Goal: Information Seeking & Learning: Check status

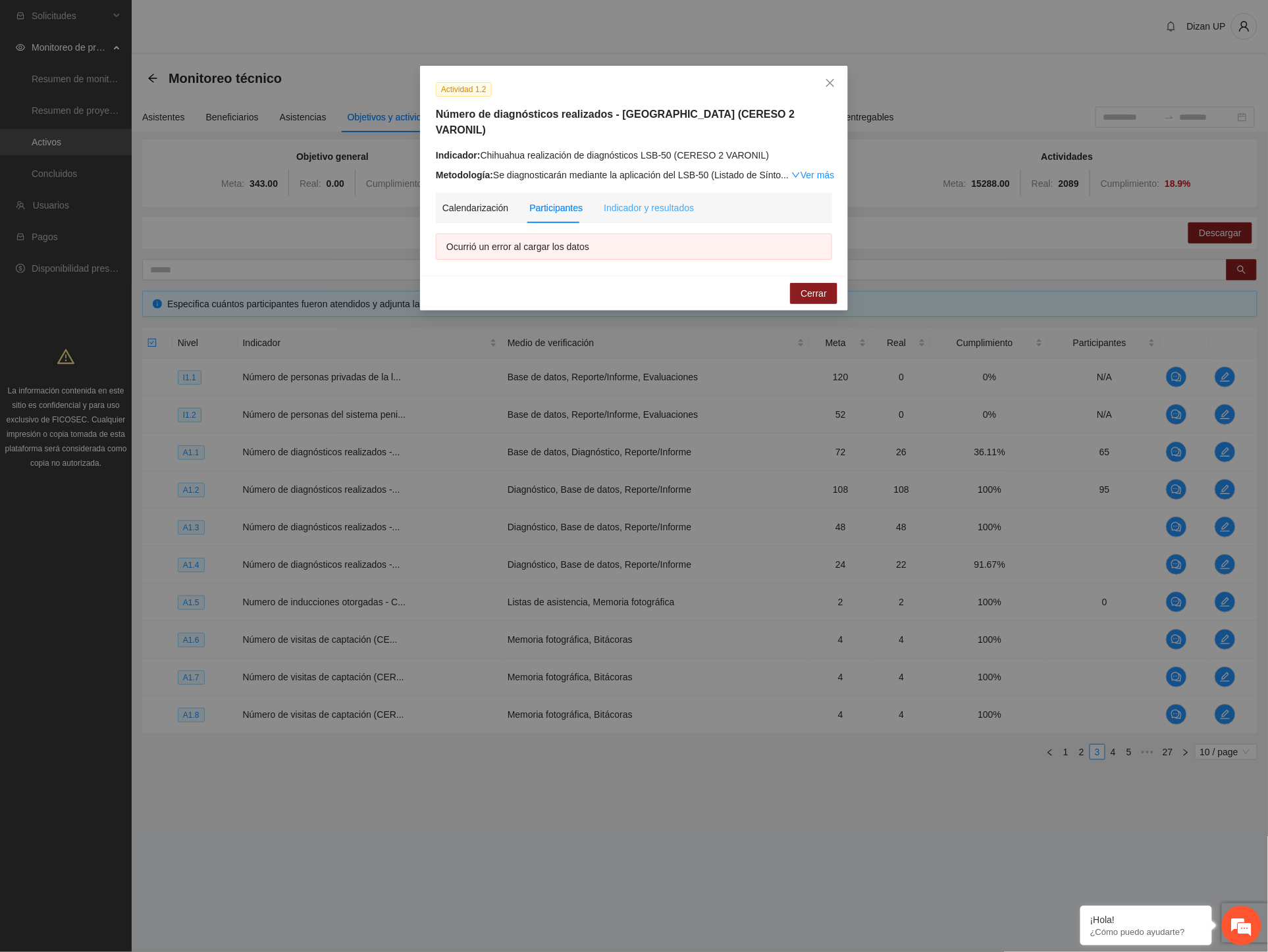
click at [643, 204] on div "Indicador y resultados" at bounding box center [648, 207] width 90 height 30
click at [548, 201] on div "Participantes" at bounding box center [556, 208] width 53 height 15
click at [815, 287] on span "Cerrar" at bounding box center [813, 293] width 27 height 15
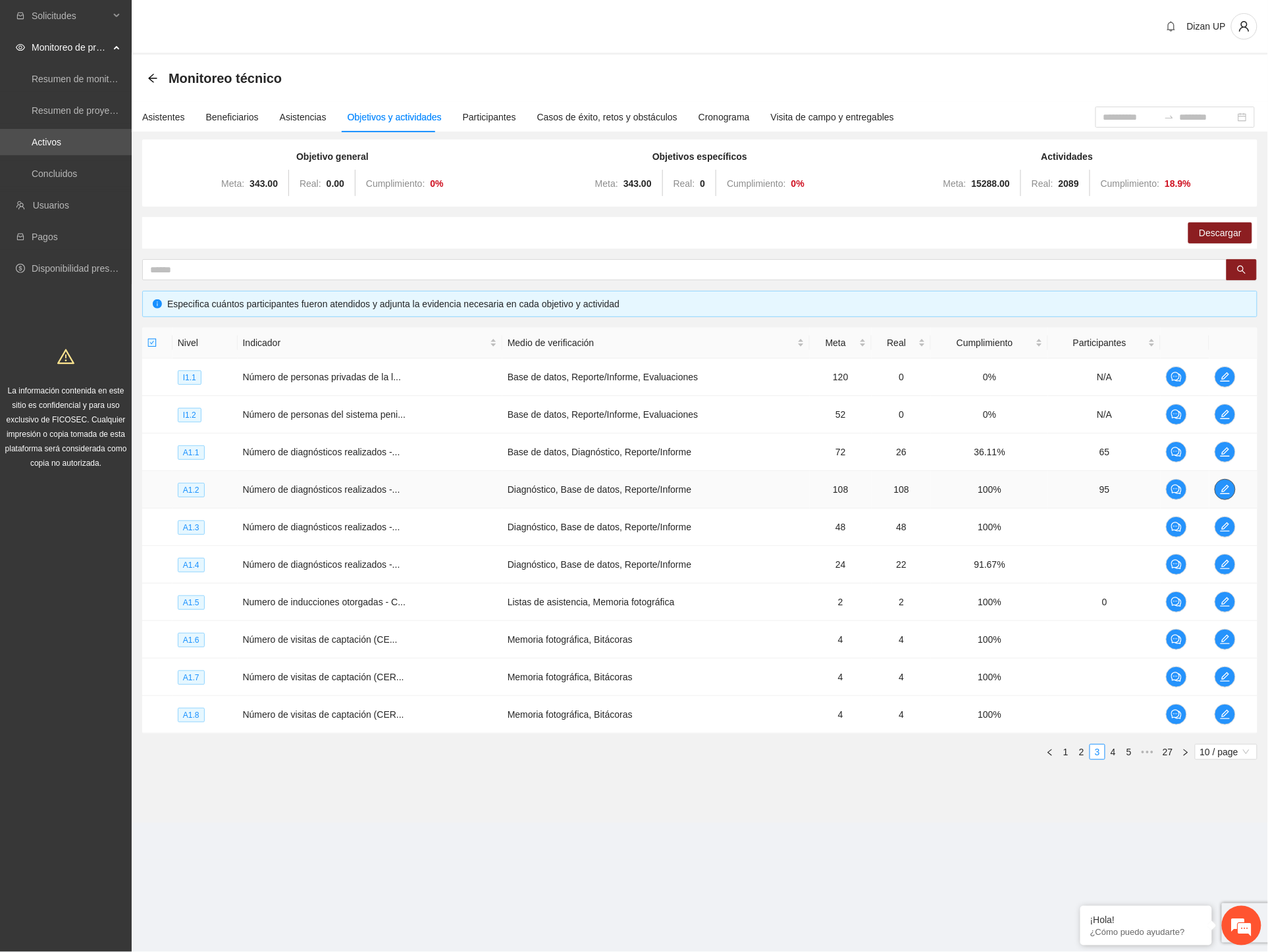
click at [1224, 486] on icon "edit" at bounding box center [1225, 489] width 10 height 10
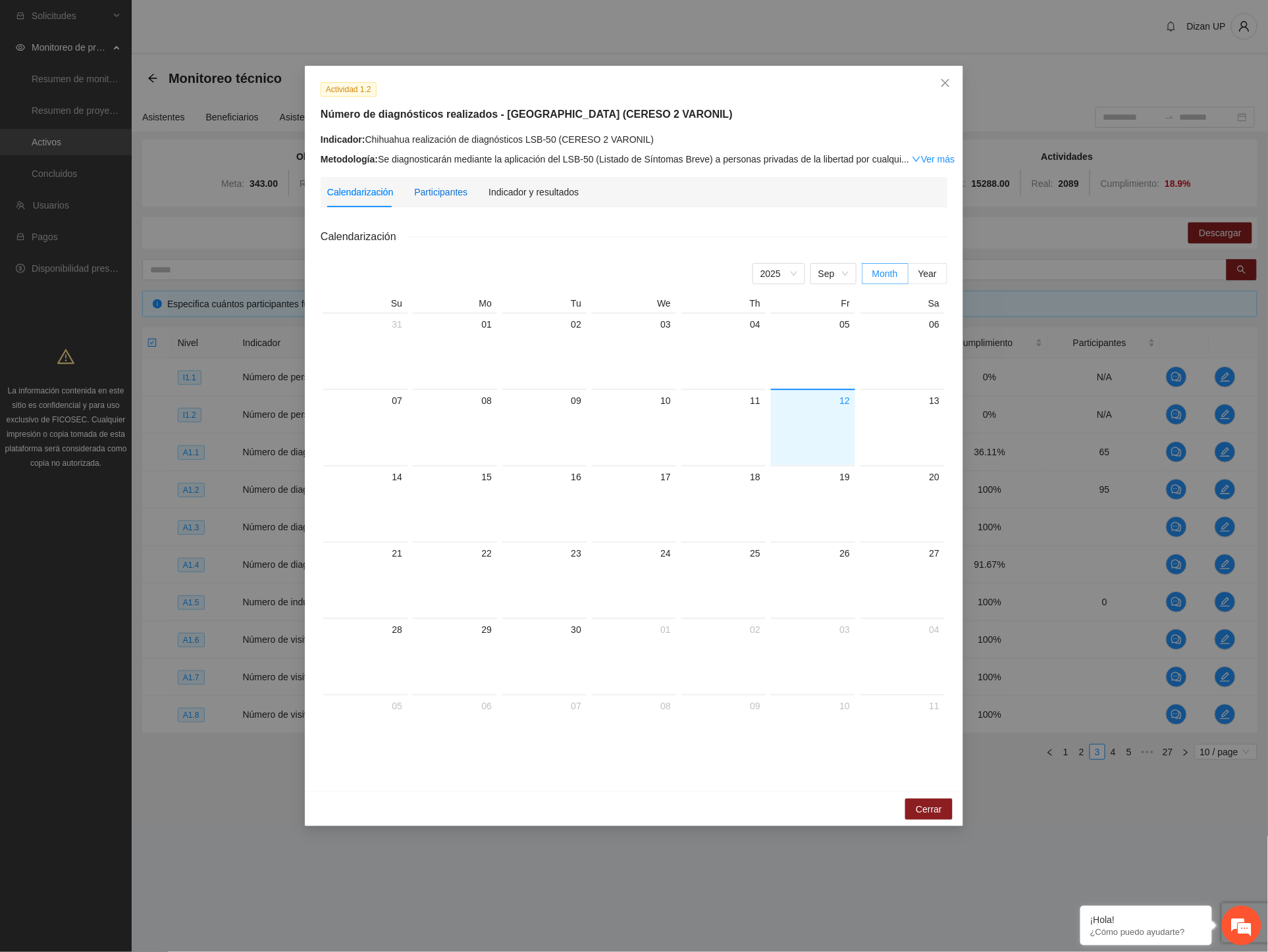
click at [432, 192] on div "Participantes" at bounding box center [441, 192] width 53 height 15
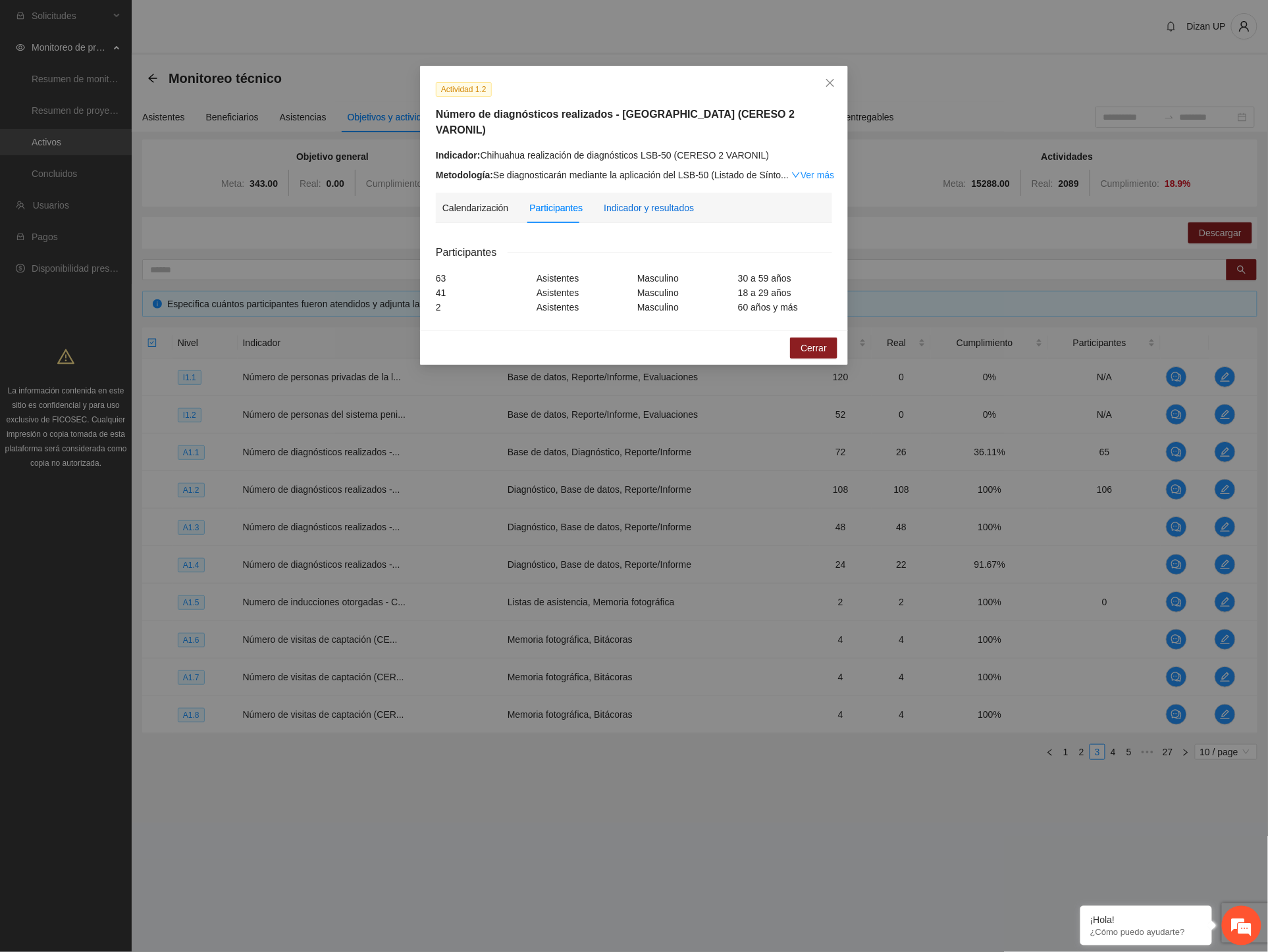
click at [635, 201] on div "Indicador y resultados" at bounding box center [648, 208] width 90 height 15
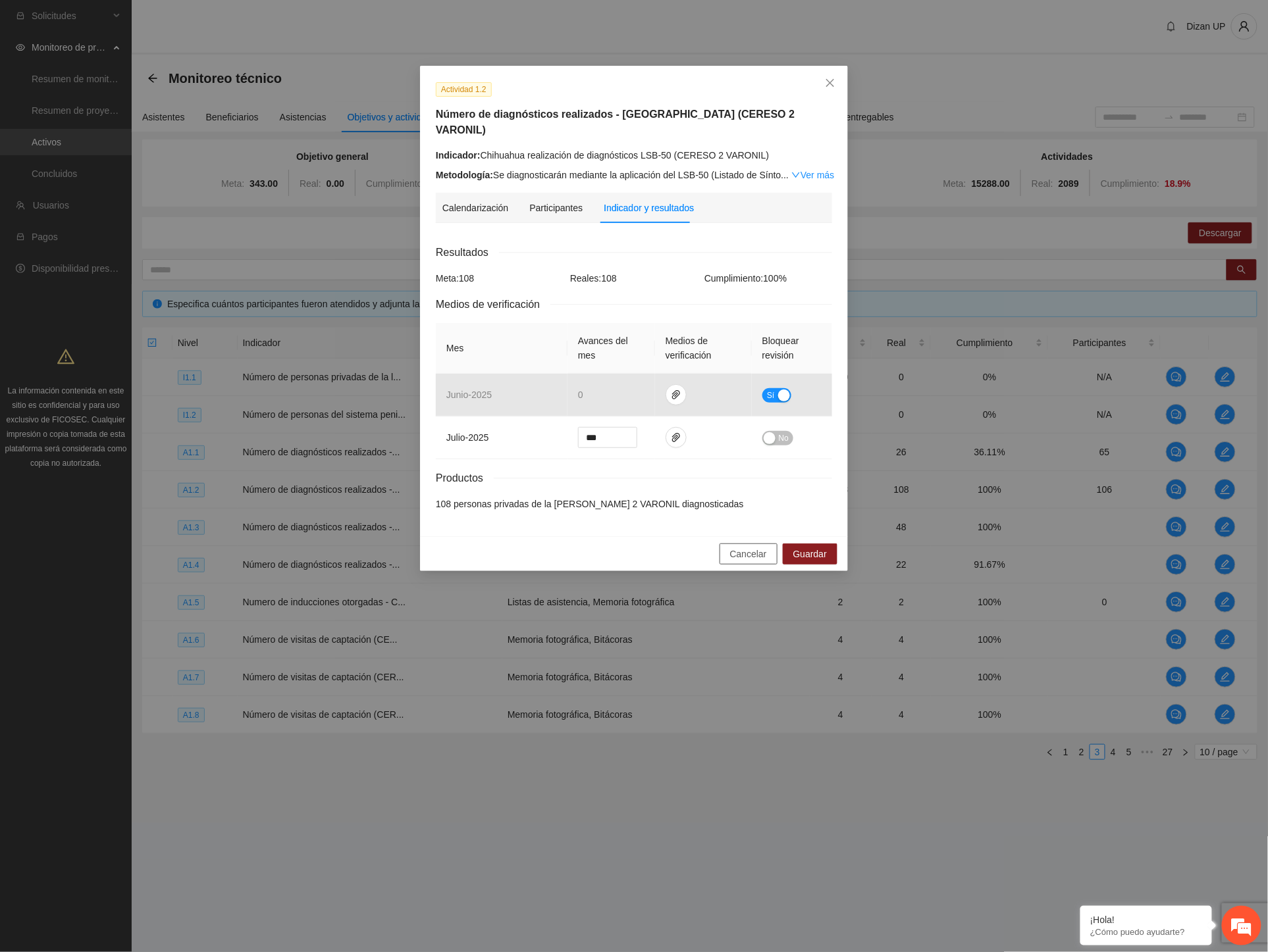
click at [747, 547] on span "Cancelar" at bounding box center [748, 553] width 37 height 15
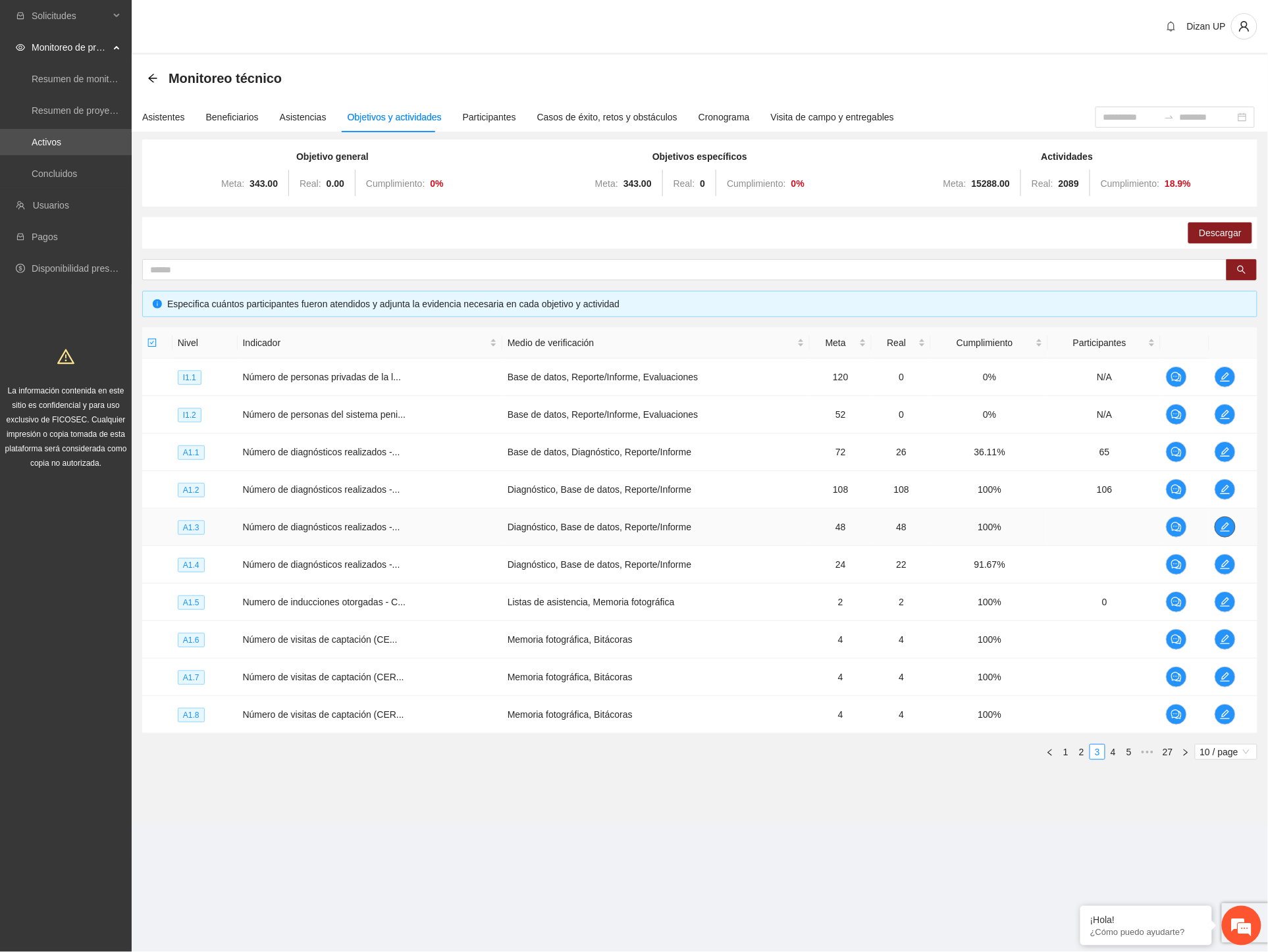
click at [1220, 522] on icon "edit" at bounding box center [1225, 527] width 10 height 10
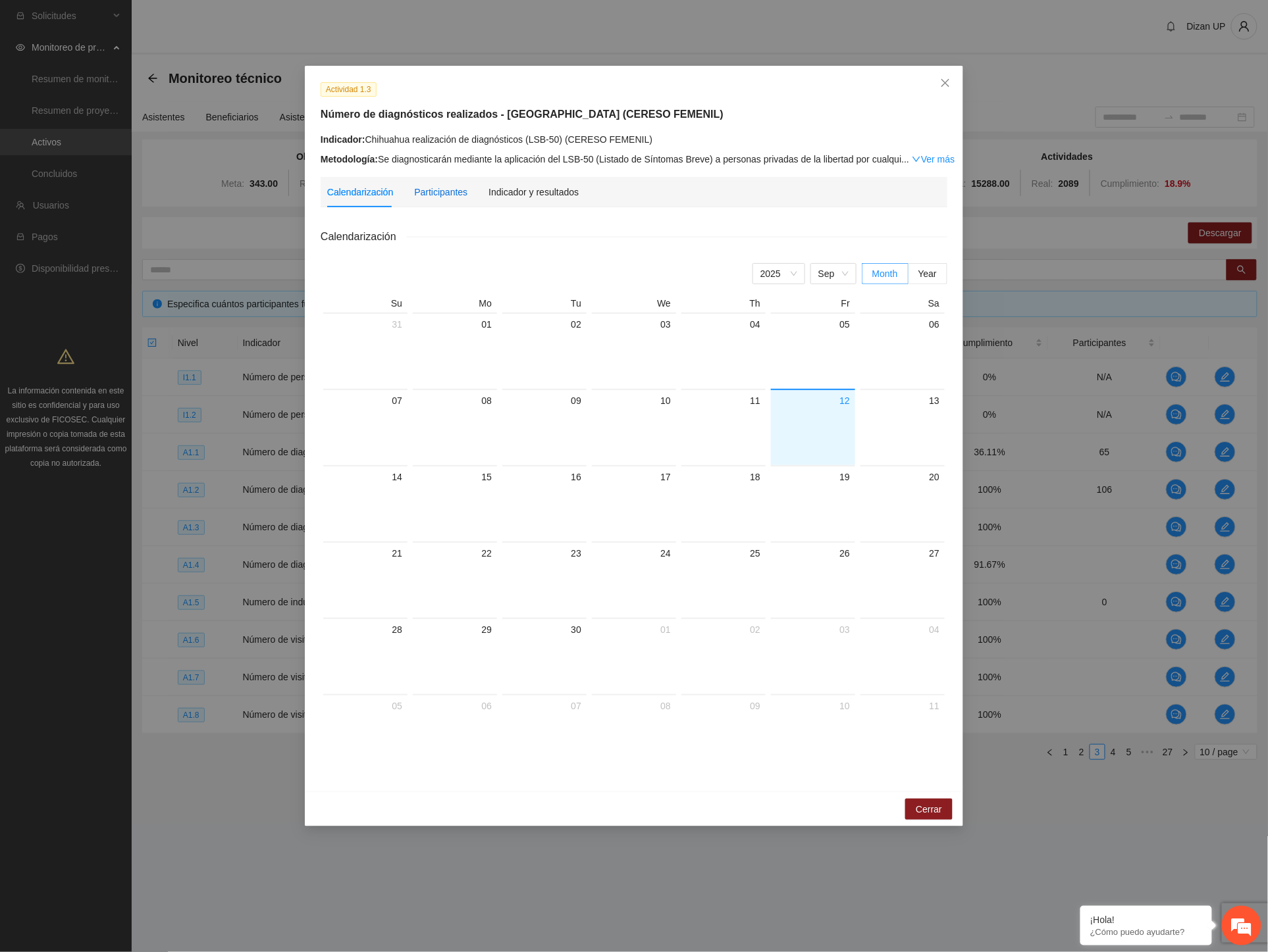
click at [453, 198] on div "Participantes" at bounding box center [441, 192] width 53 height 15
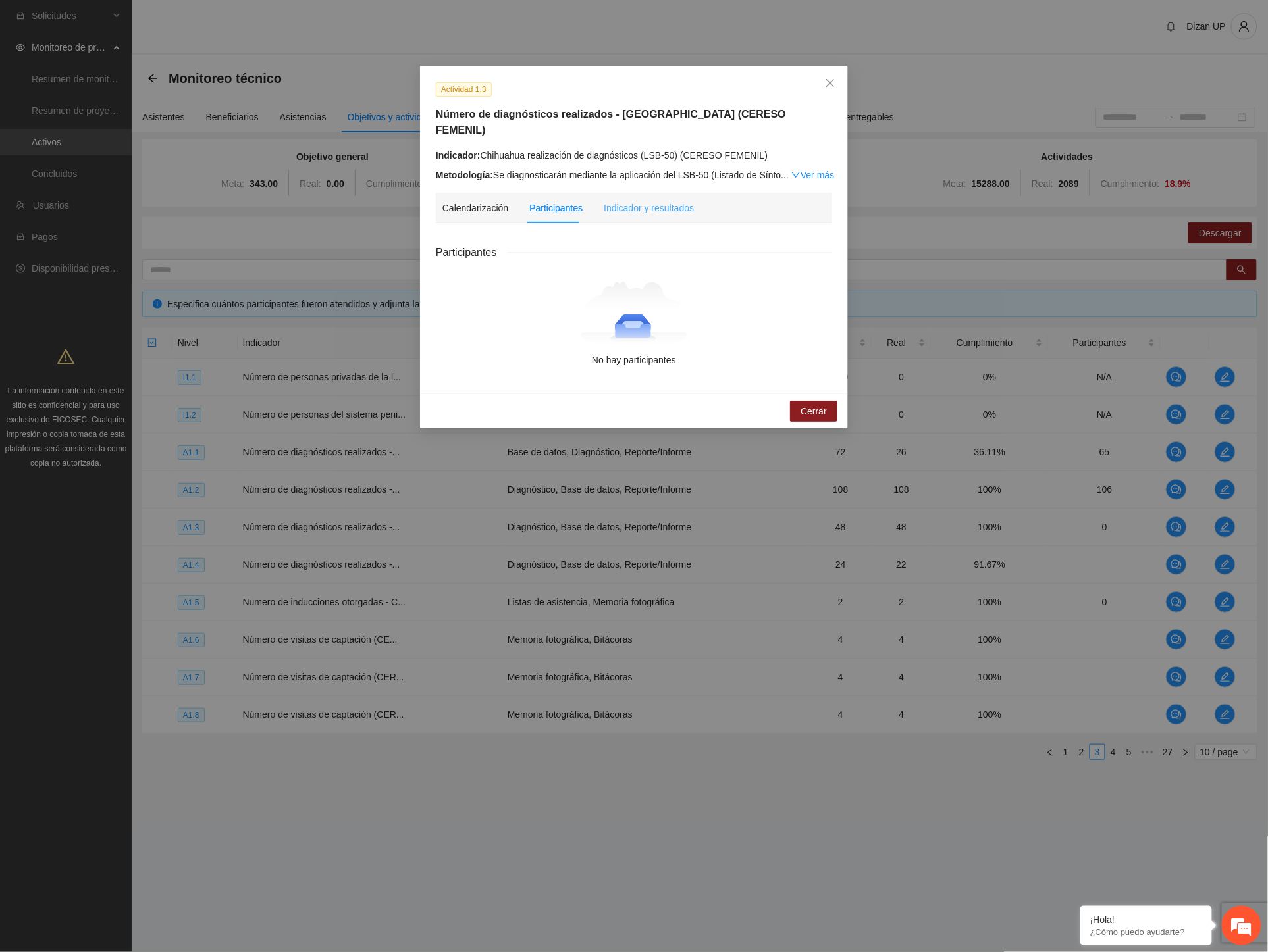
click at [627, 201] on div "Indicador y resultados" at bounding box center [648, 207] width 90 height 30
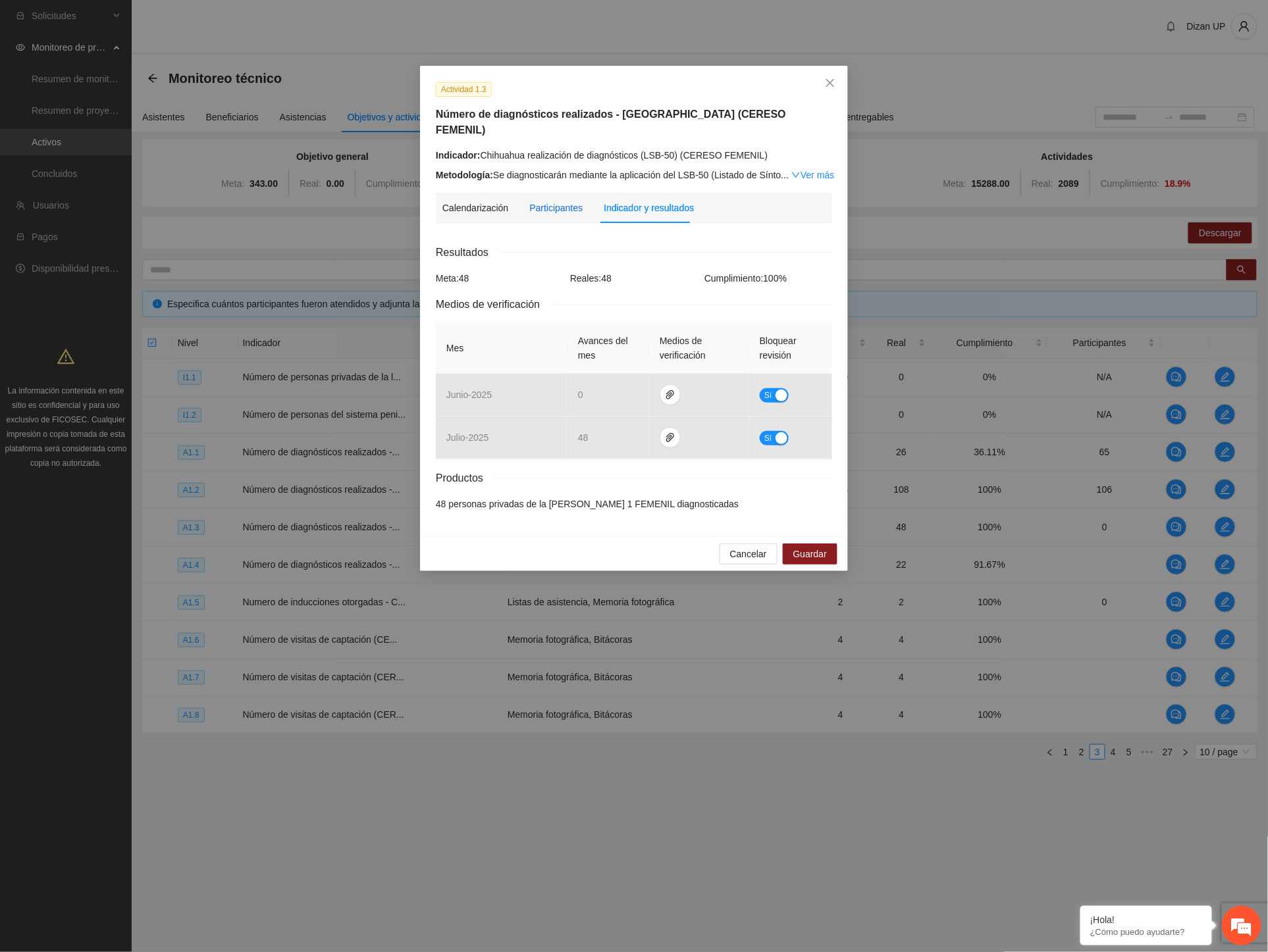
click at [566, 201] on div "Participantes" at bounding box center [556, 208] width 53 height 15
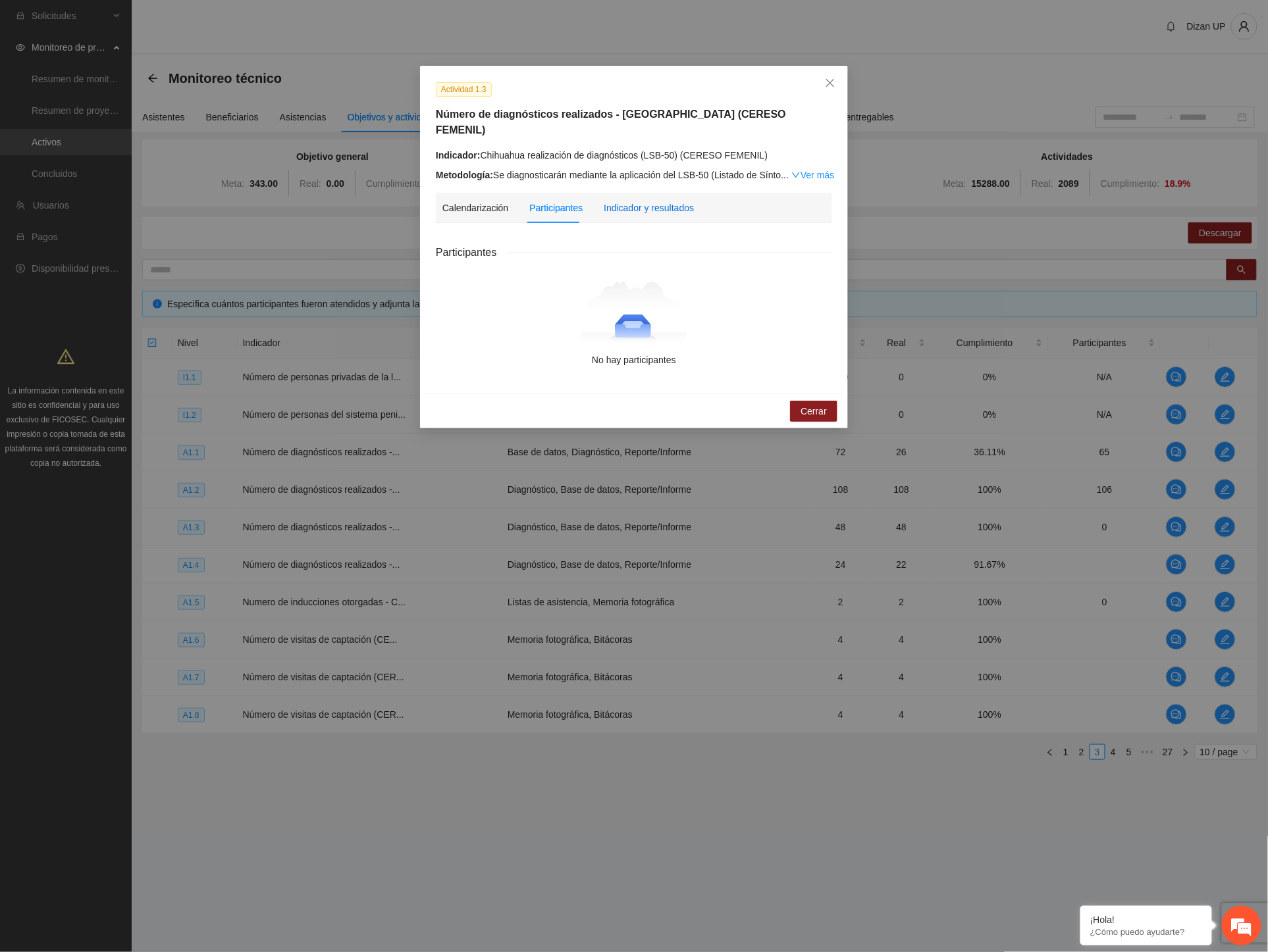
click at [669, 201] on div "Indicador y resultados" at bounding box center [648, 208] width 90 height 15
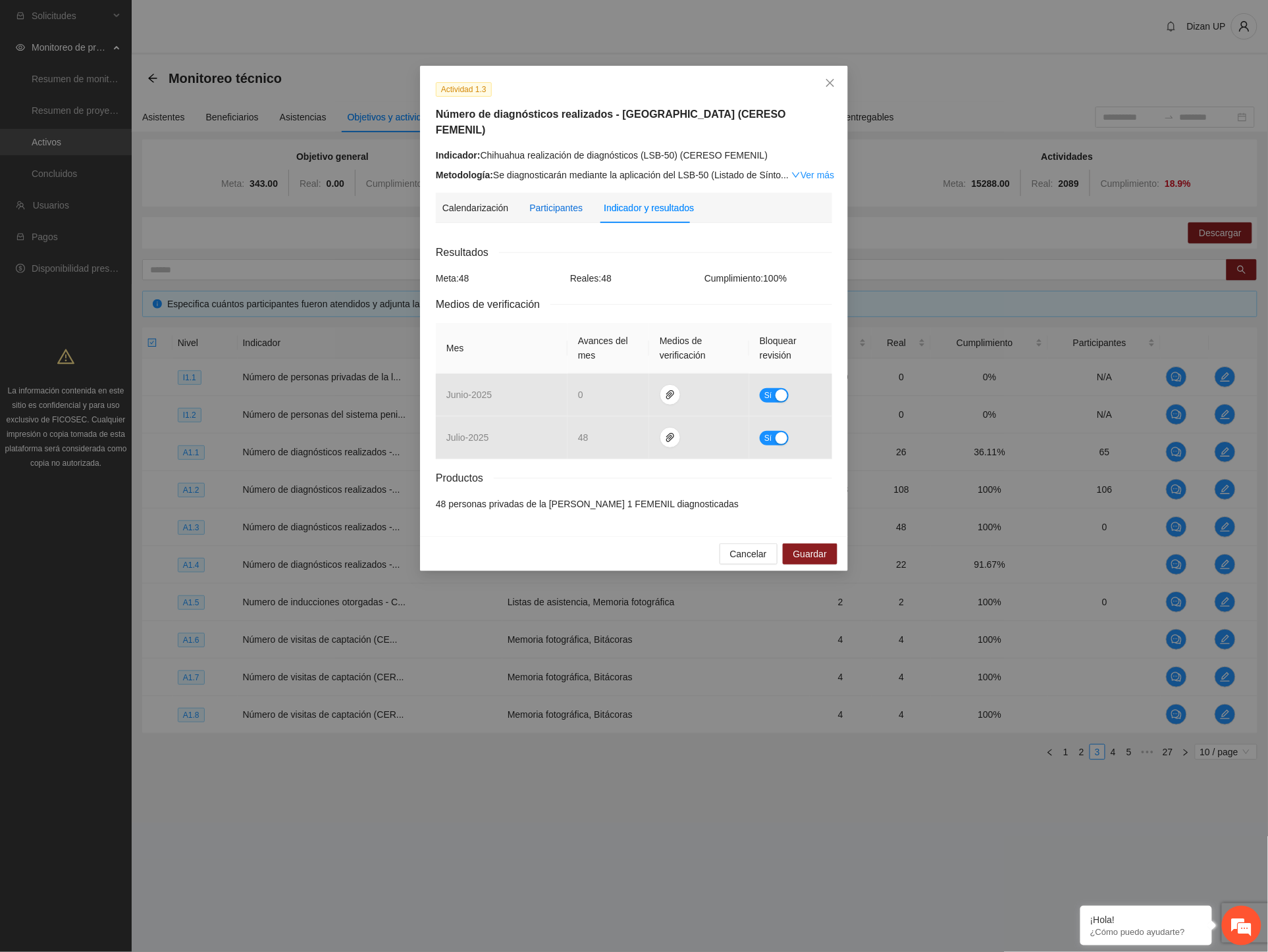
click at [536, 201] on div "Participantes" at bounding box center [556, 208] width 53 height 15
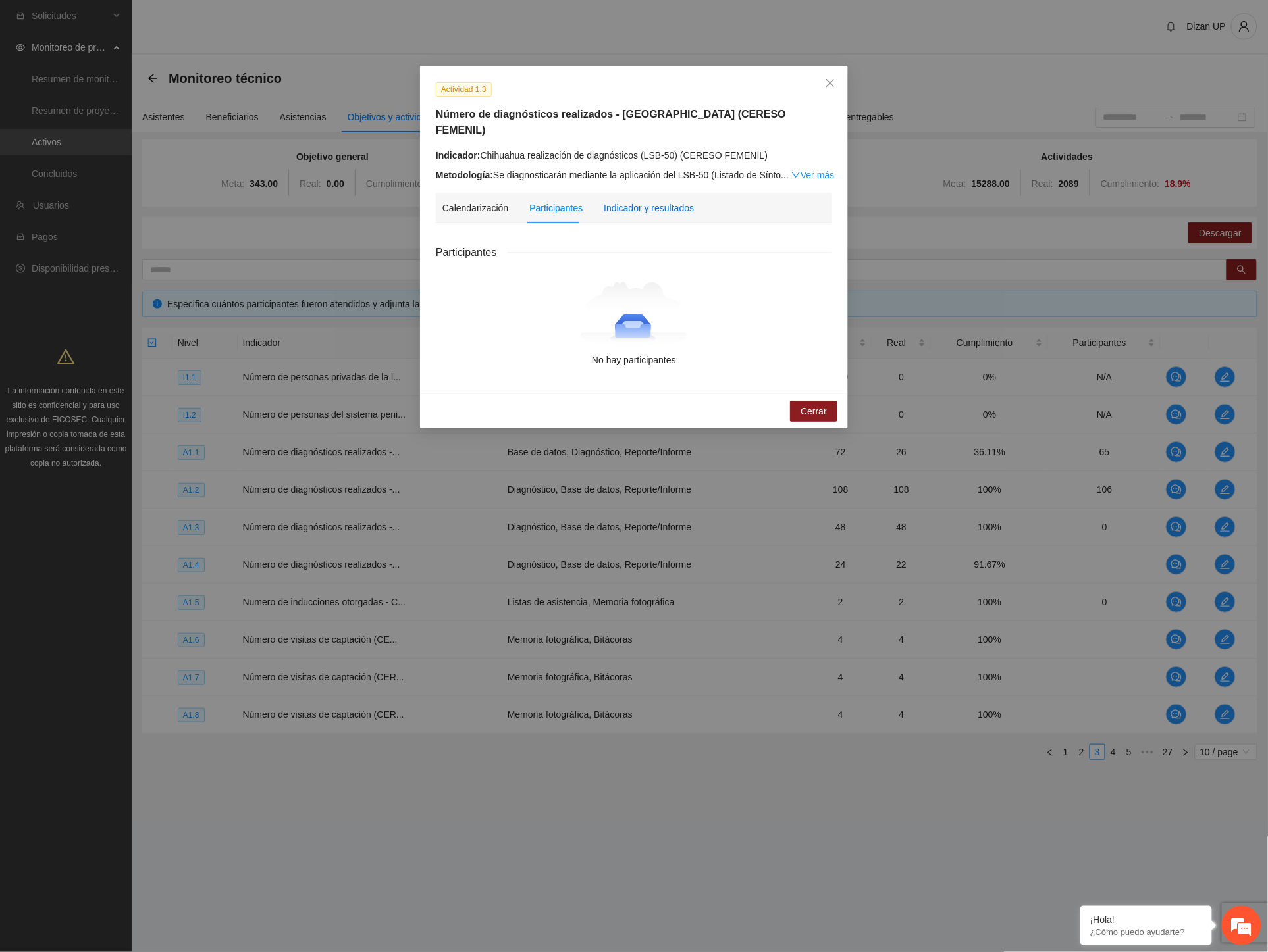
click at [629, 201] on div "Indicador y resultados" at bounding box center [648, 208] width 90 height 15
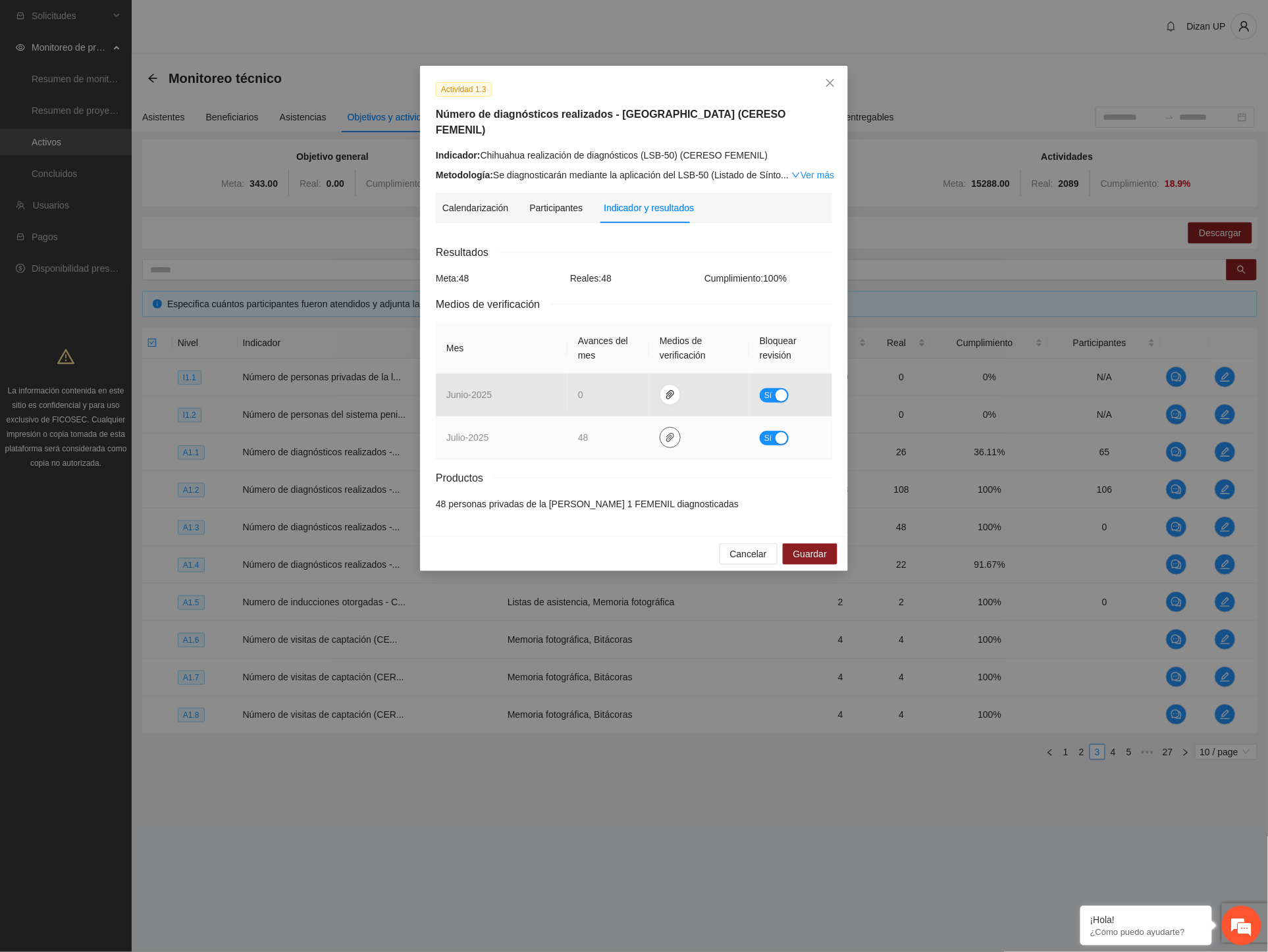
click at [667, 433] on icon "paper-clip" at bounding box center [670, 437] width 8 height 9
click at [601, 380] on link "JULIO_2025.zip" at bounding box center [673, 383] width 188 height 15
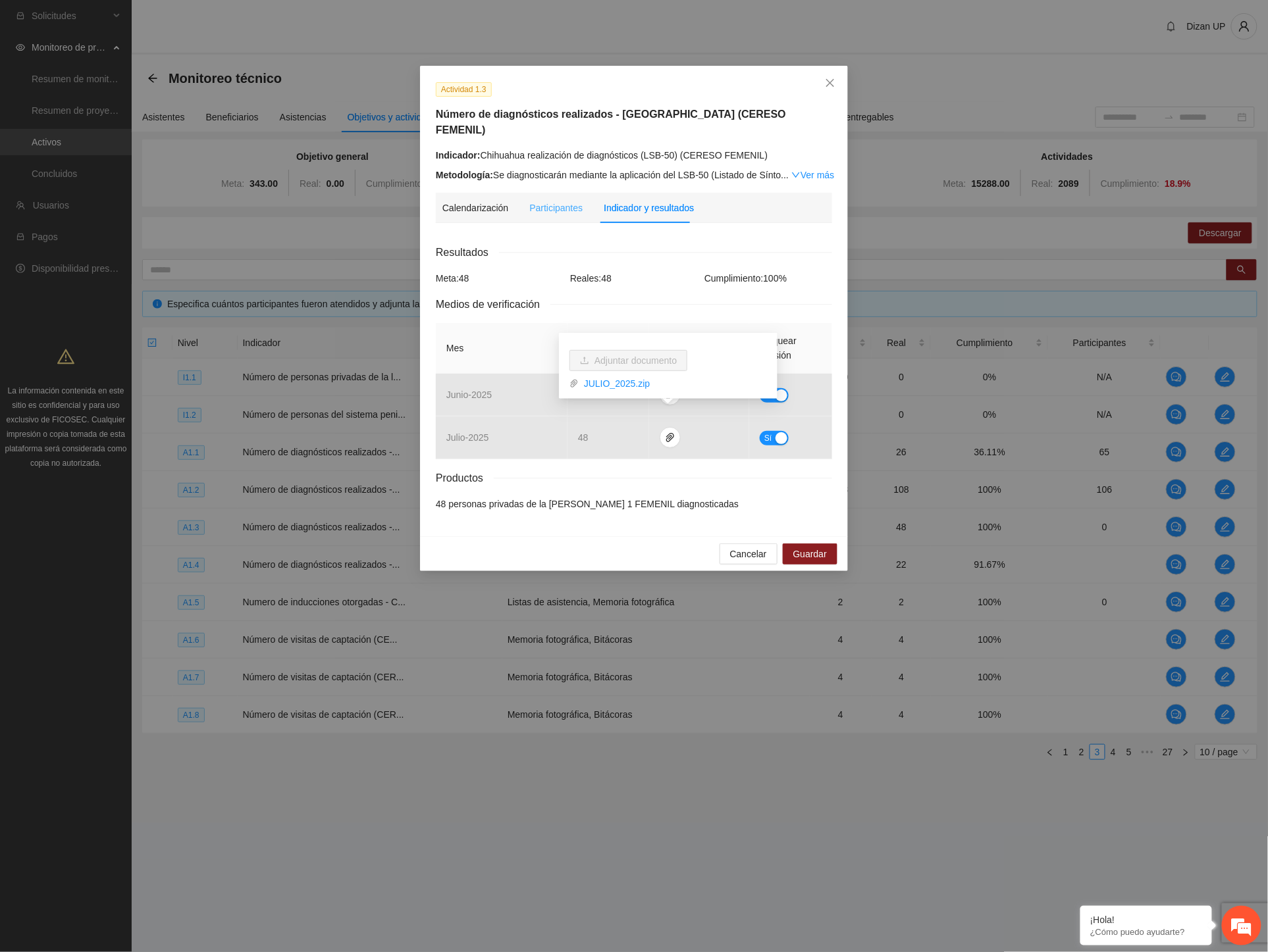
click at [547, 202] on div "Participantes" at bounding box center [556, 207] width 53 height 30
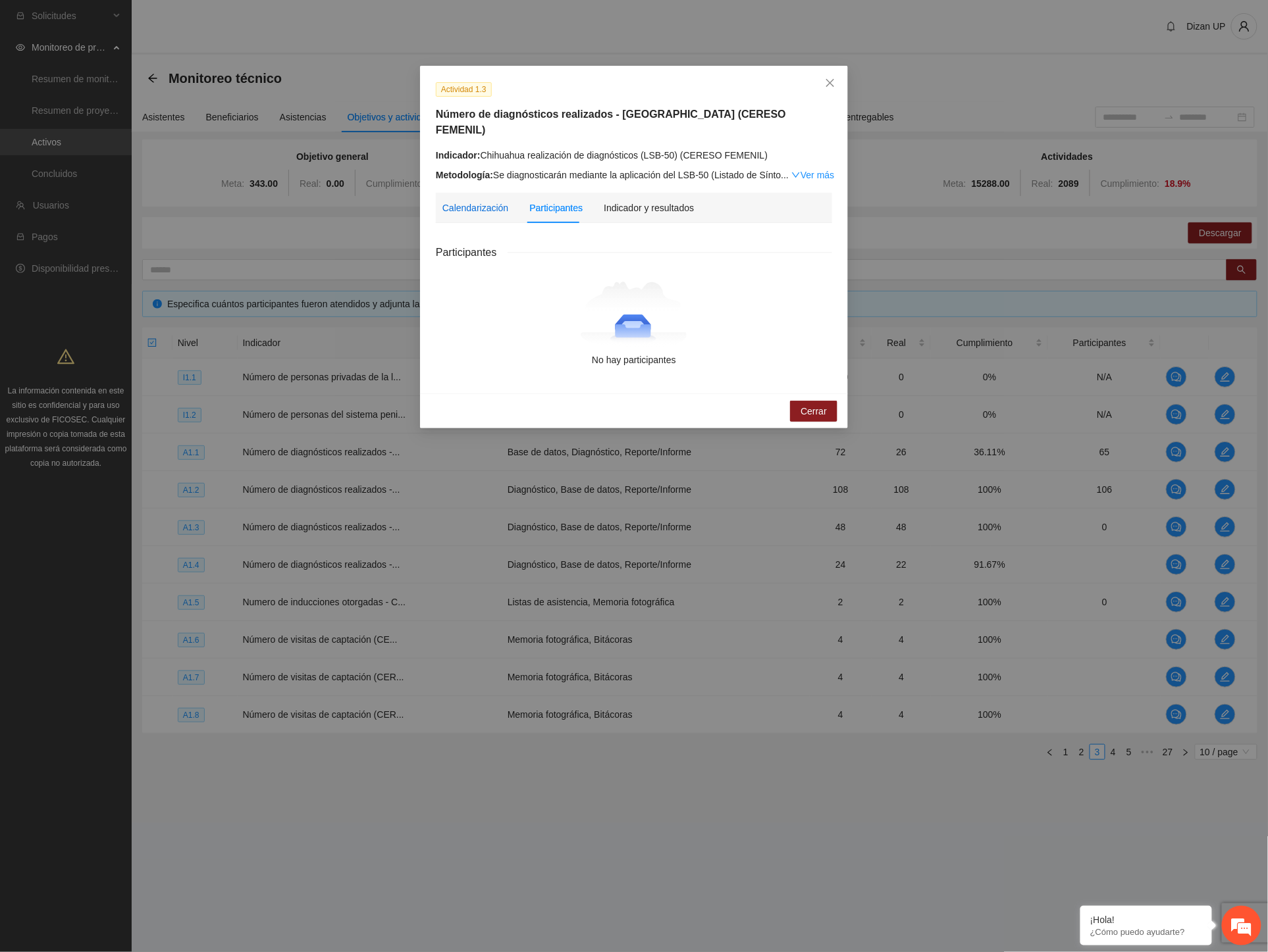
click at [483, 201] on div "Calendarización" at bounding box center [475, 208] width 66 height 15
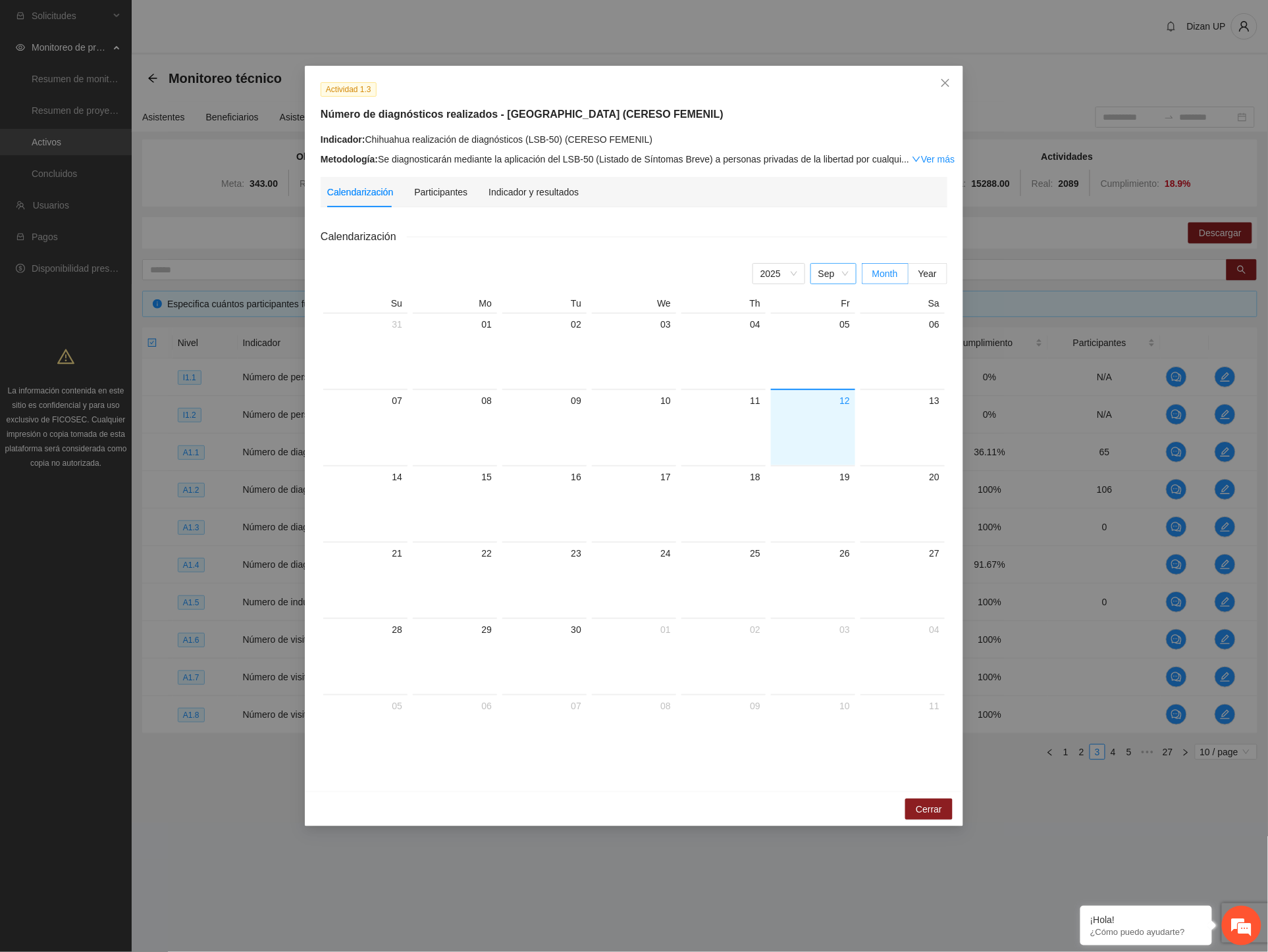
click at [821, 274] on span "Sep" at bounding box center [832, 273] width 30 height 20
click at [818, 392] on div "Jun" at bounding box center [832, 383] width 46 height 21
click at [830, 274] on span "Jun" at bounding box center [832, 273] width 30 height 20
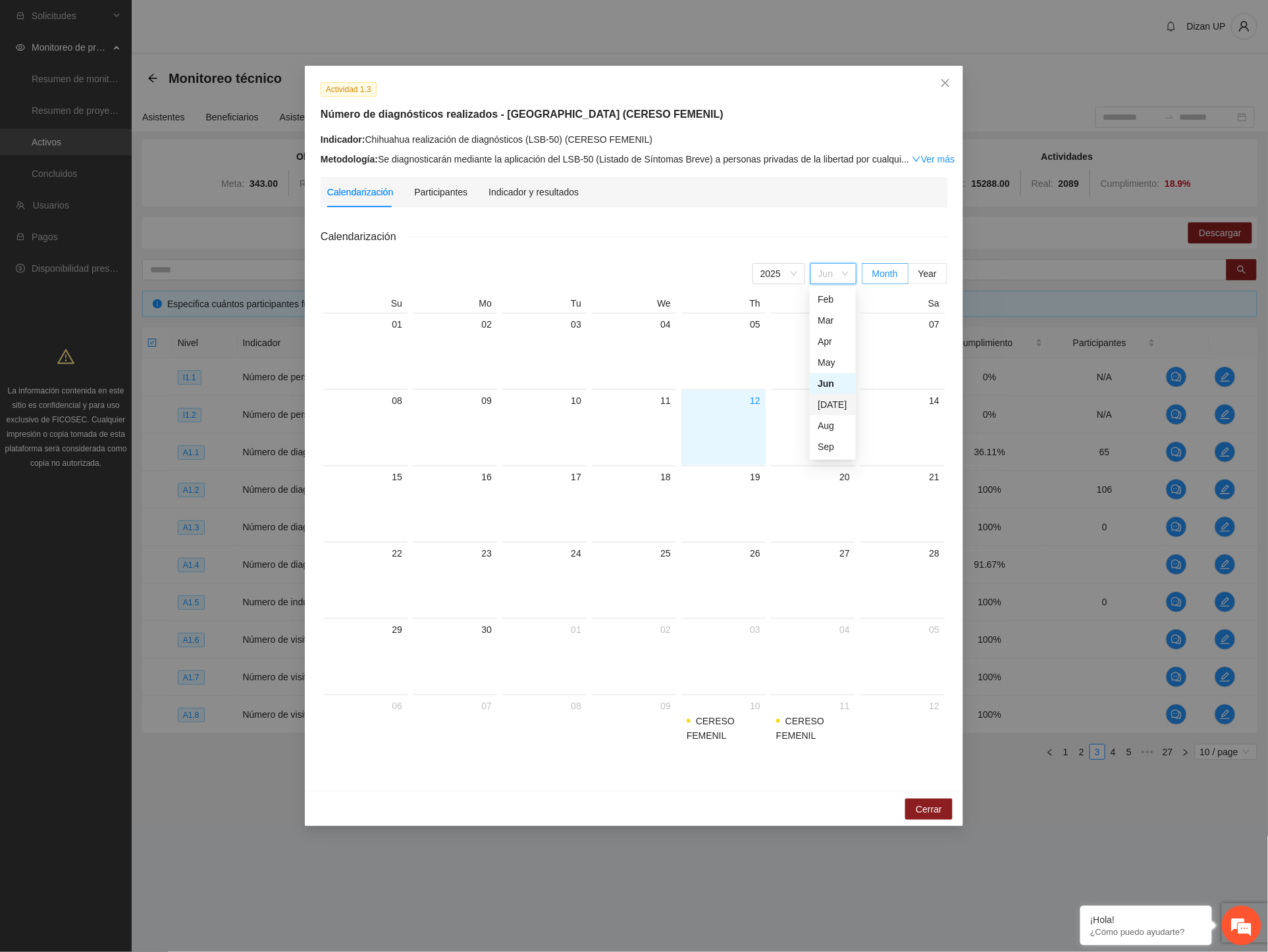
click at [823, 402] on div "[DATE]" at bounding box center [832, 405] width 30 height 15
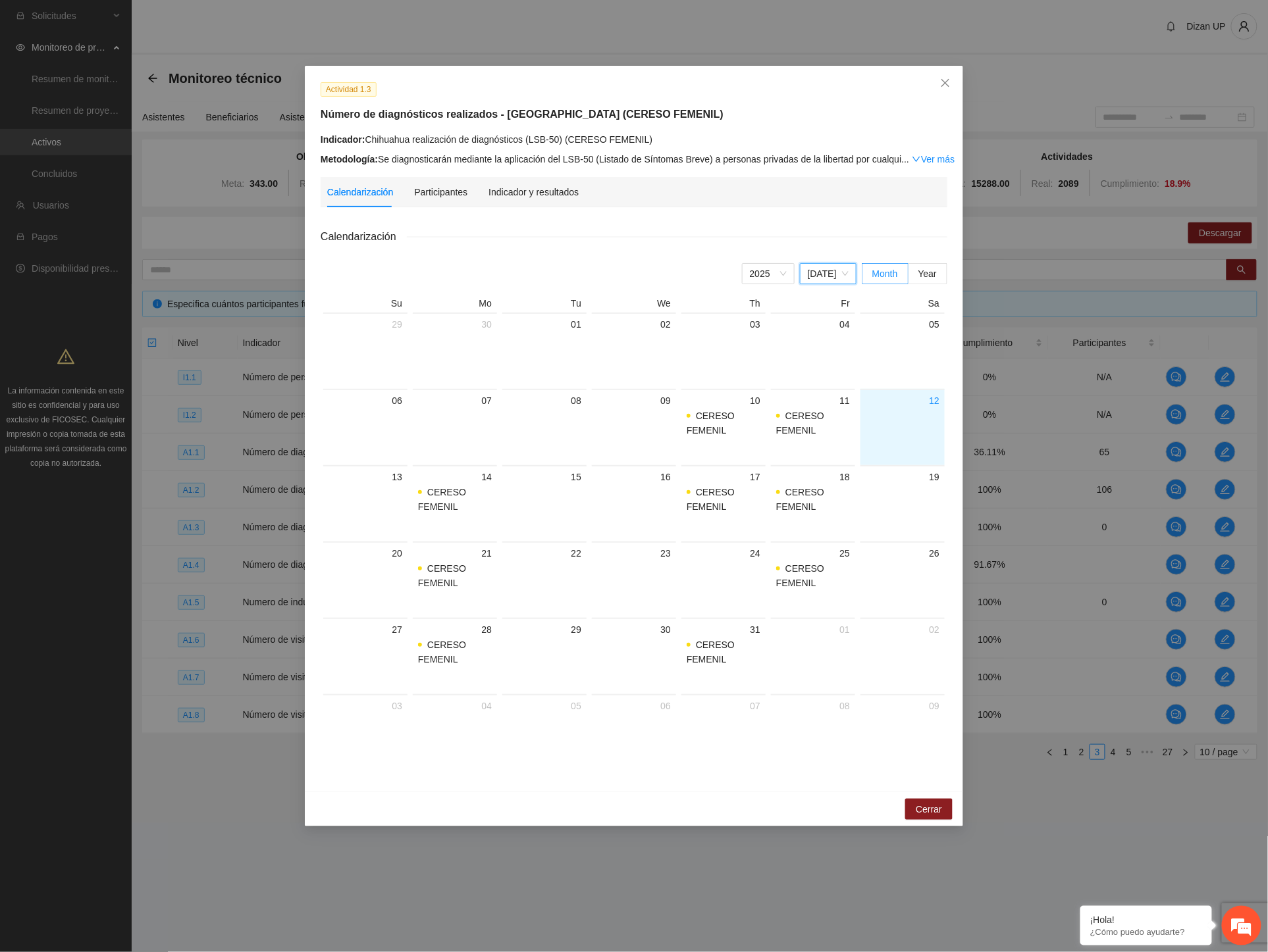
click at [824, 276] on span "[DATE]" at bounding box center [828, 273] width 41 height 20
click at [821, 423] on div "Aug" at bounding box center [832, 425] width 30 height 15
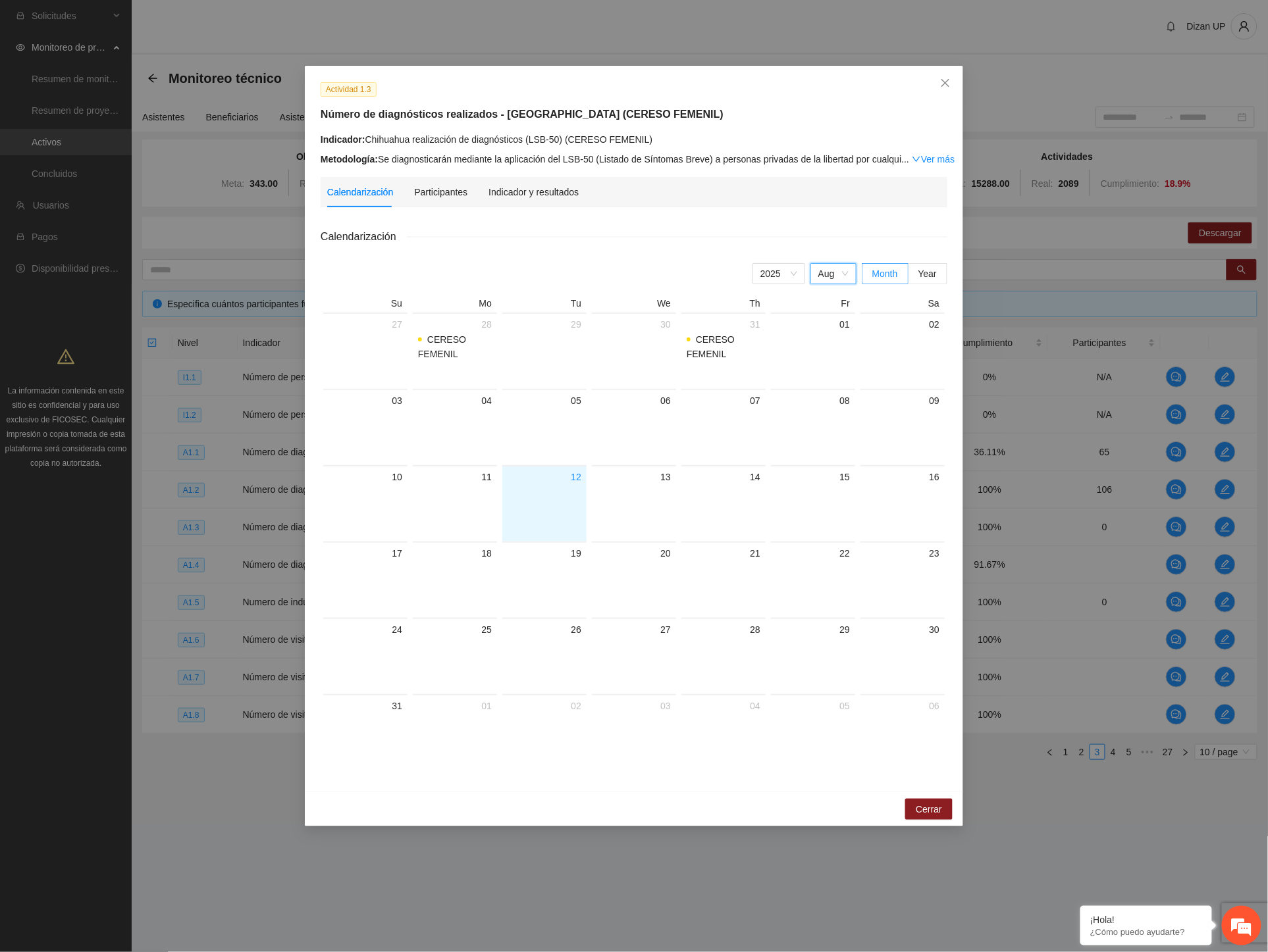
click at [623, 192] on div "Calendarización Participantes Indicador y resultados" at bounding box center [633, 192] width 613 height 30
click at [531, 199] on div "Indicador y resultados" at bounding box center [533, 192] width 90 height 30
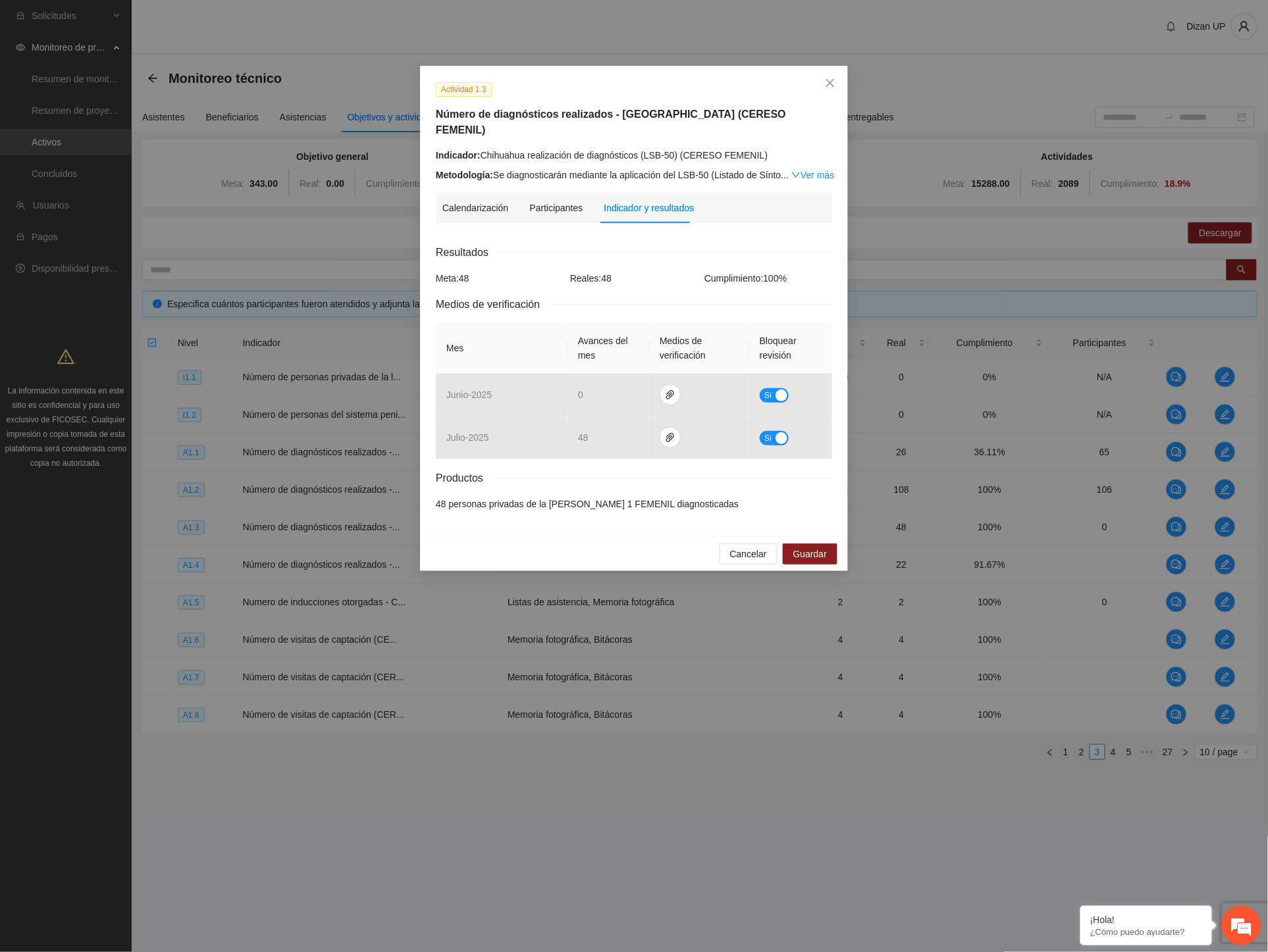
click at [267, 846] on div "Actividad 1.3 Número de diagnósticos realizados - Chihuahua (CERESO FEMENIL) In…" at bounding box center [634, 476] width 1268 height 952
drag, startPoint x: 620, startPoint y: 263, endPoint x: 803, endPoint y: 156, distance: 212.0
click at [639, 246] on div "Resultados Meta: 48 Reales: 48 Cumplimiento: 100 % Medios de verificación Mes A…" at bounding box center [633, 377] width 396 height 267
drag, startPoint x: 752, startPoint y: 531, endPoint x: 744, endPoint y: 529, distance: 8.2
click at [752, 547] on span "Cancelar" at bounding box center [748, 553] width 37 height 15
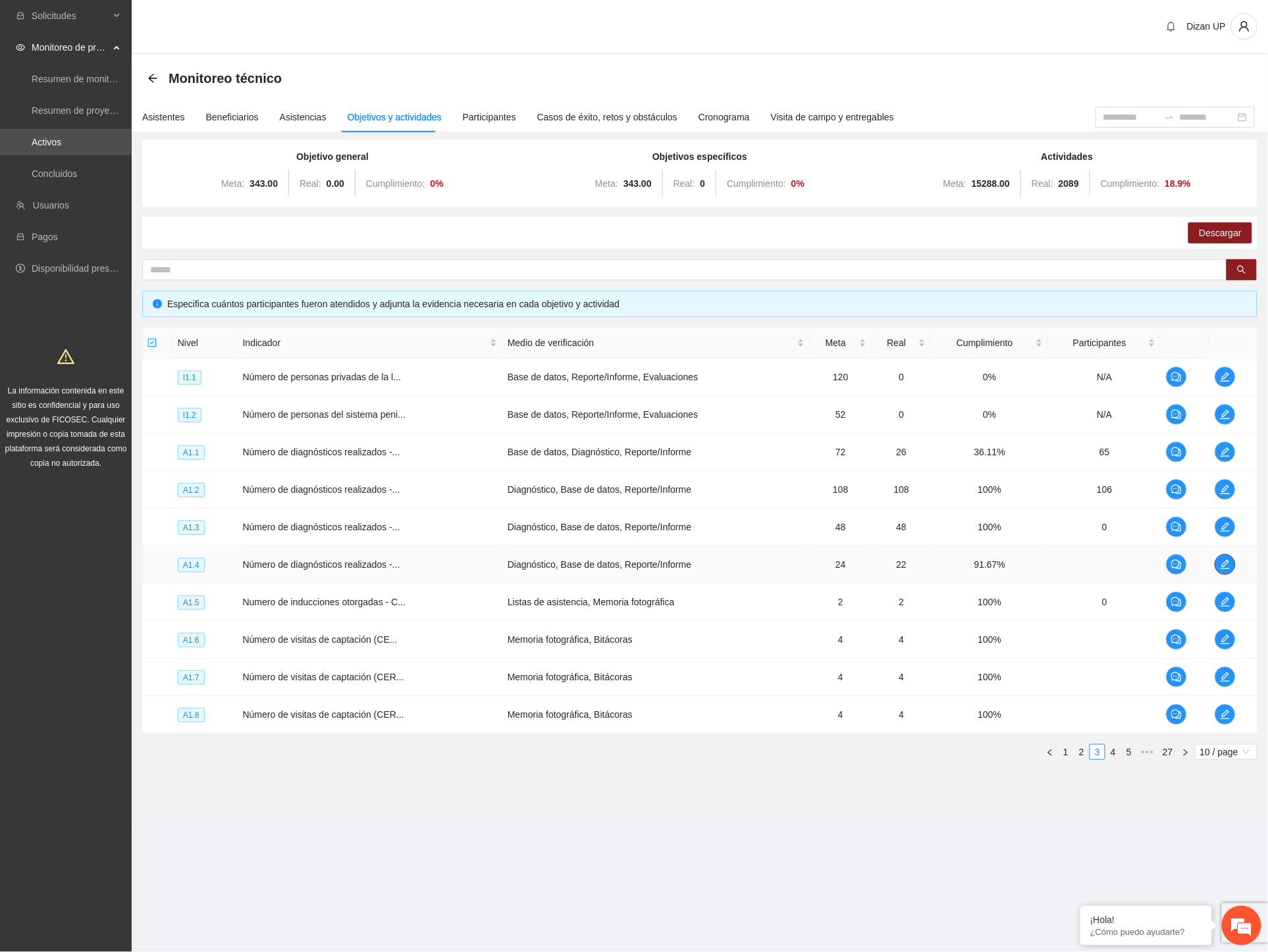
click at [1225, 561] on icon "edit" at bounding box center [1225, 565] width 10 height 10
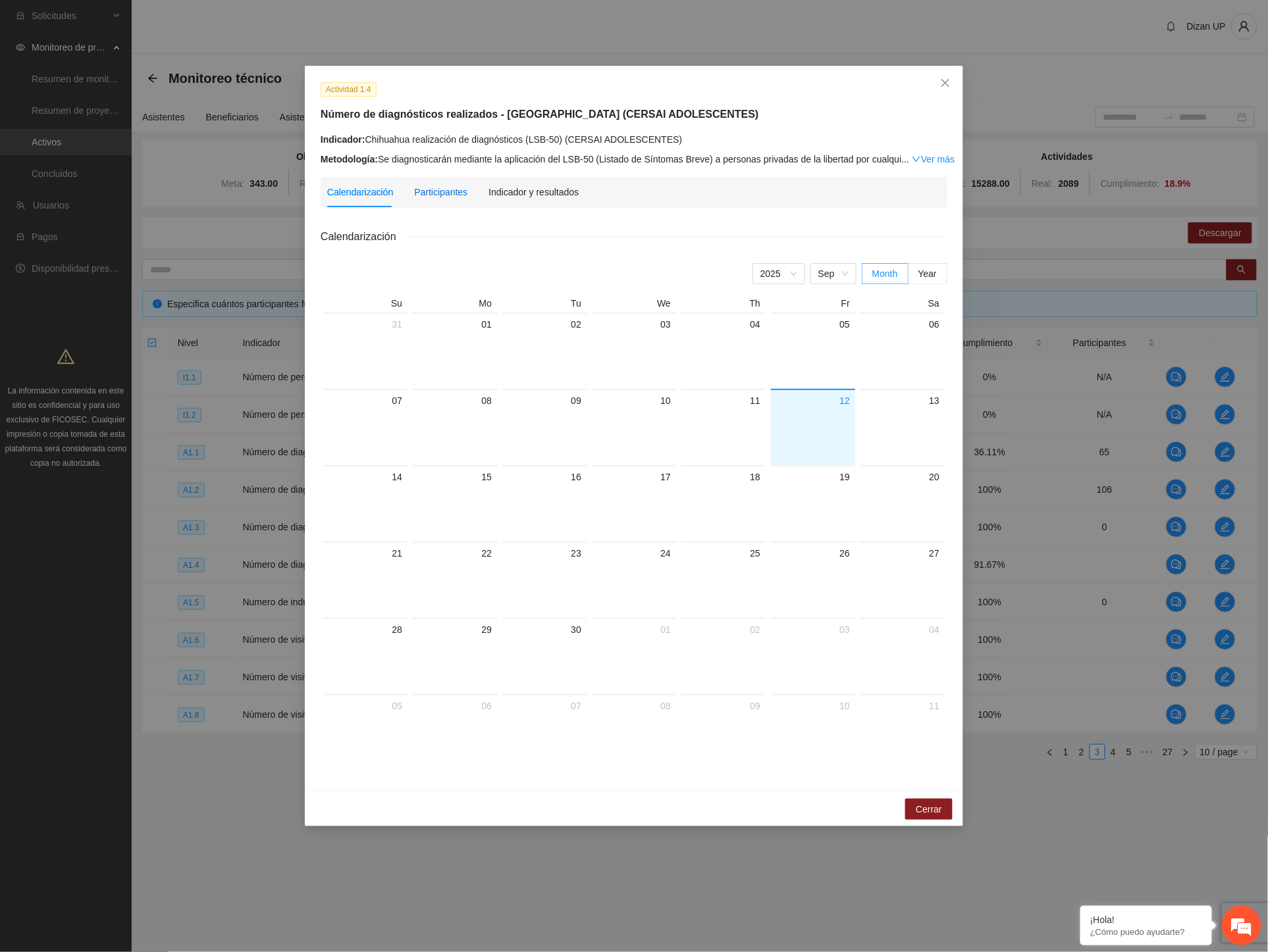
click at [439, 192] on div "Participantes" at bounding box center [441, 192] width 53 height 15
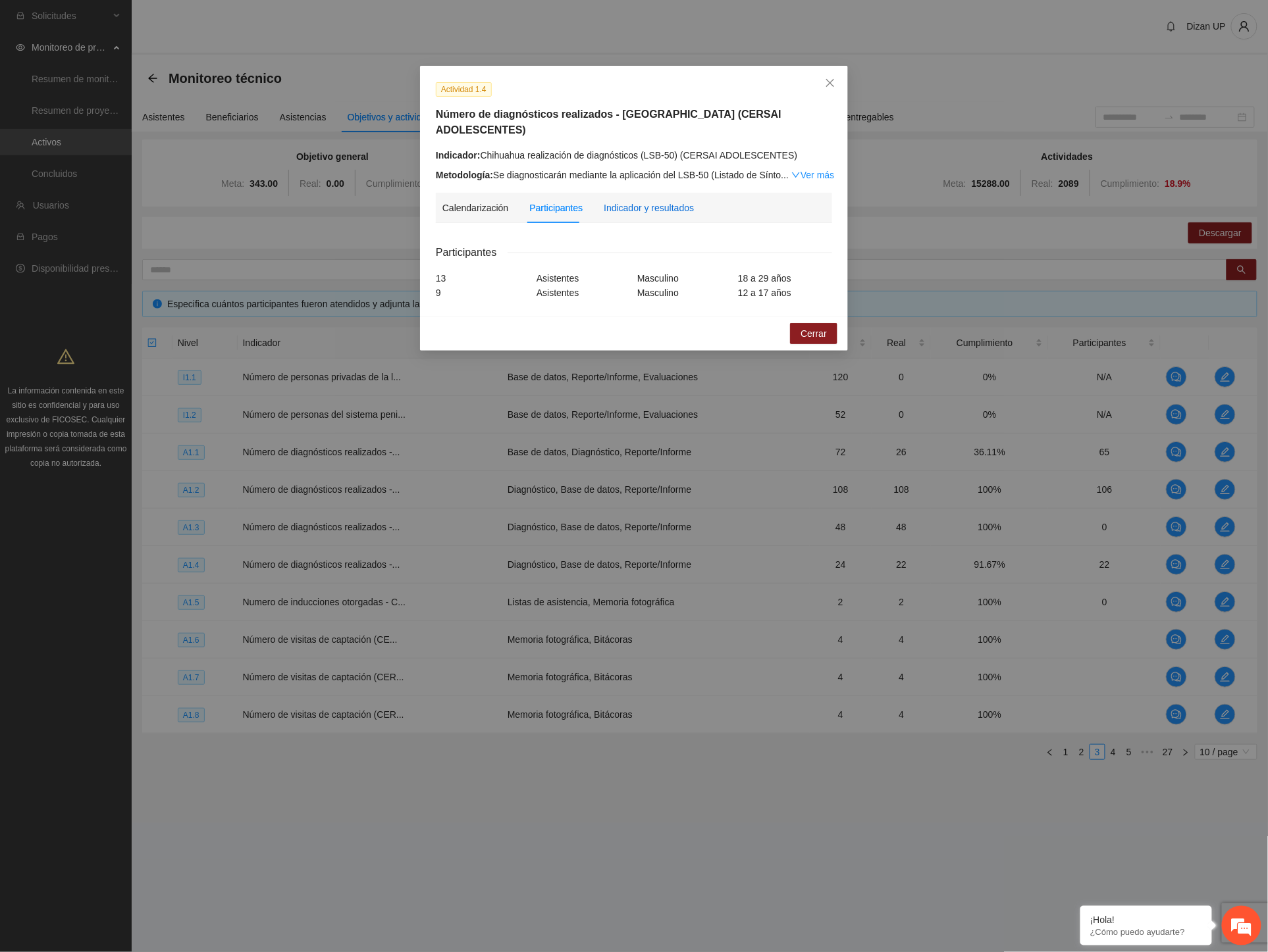
click at [672, 201] on div "Indicador y resultados" at bounding box center [648, 208] width 90 height 15
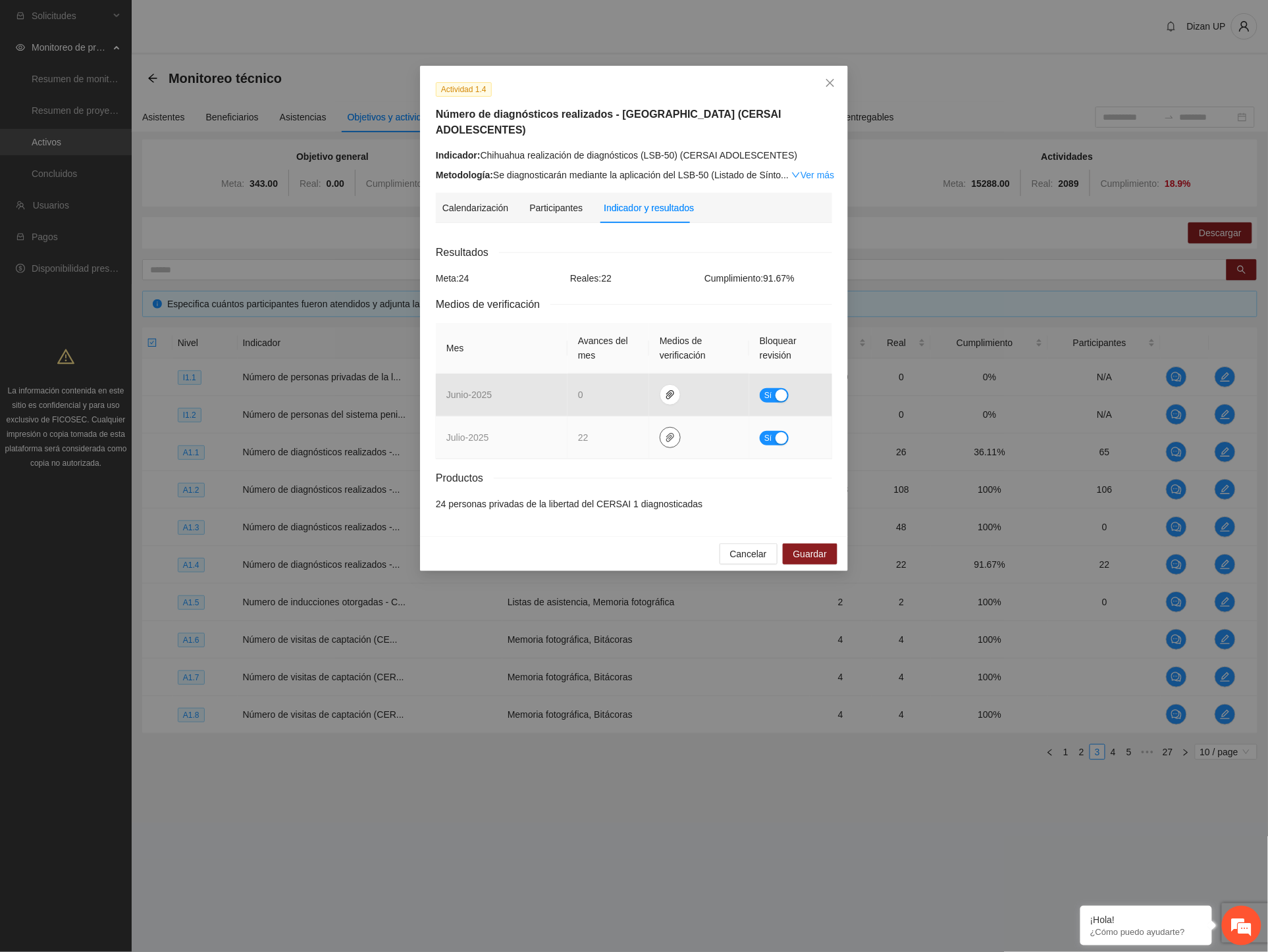
click at [667, 432] on icon "paper-clip" at bounding box center [670, 437] width 10 height 10
click at [595, 385] on link "JULIO_2025.zip" at bounding box center [673, 383] width 188 height 15
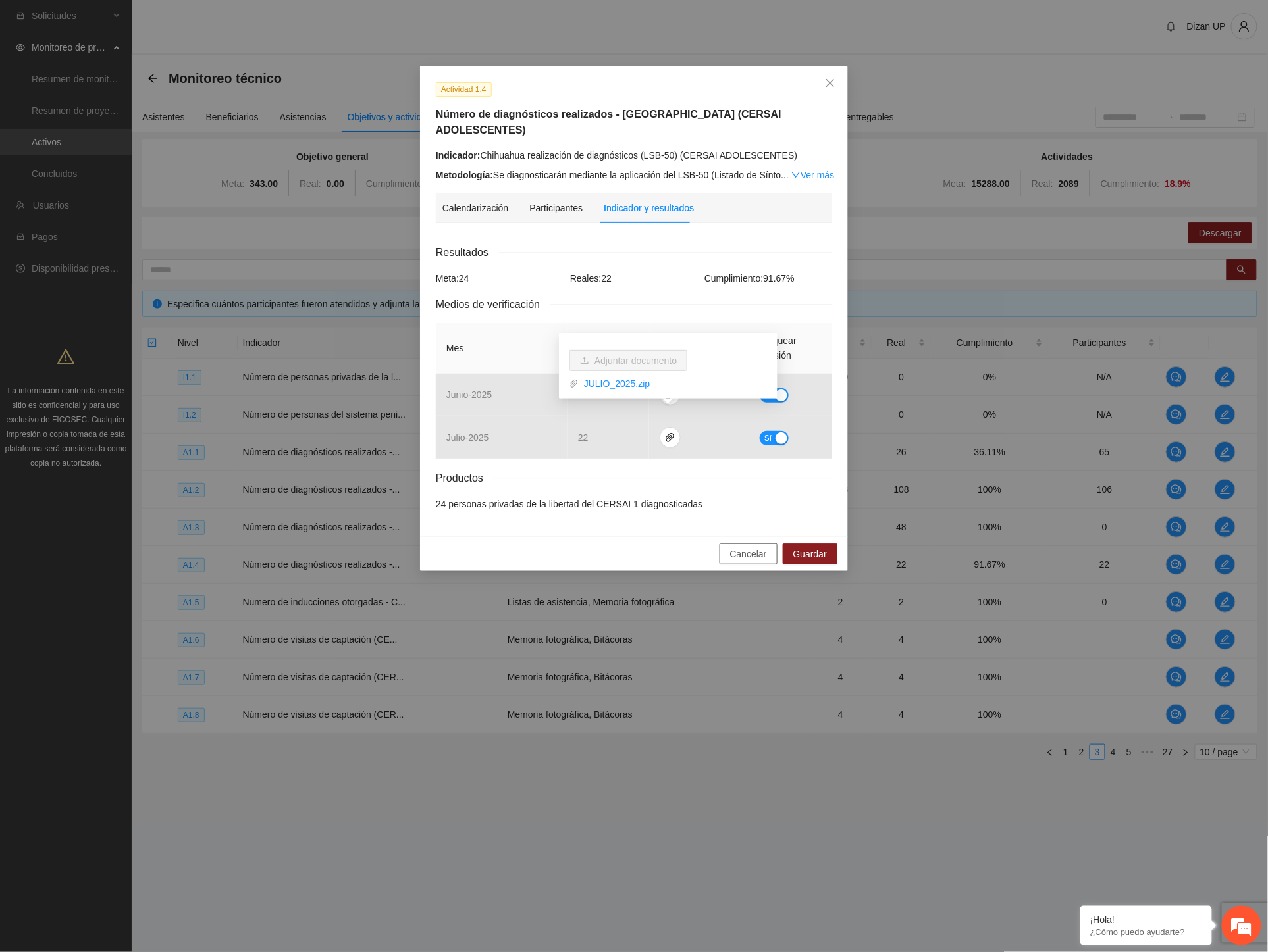
click at [749, 547] on span "Cancelar" at bounding box center [748, 553] width 37 height 15
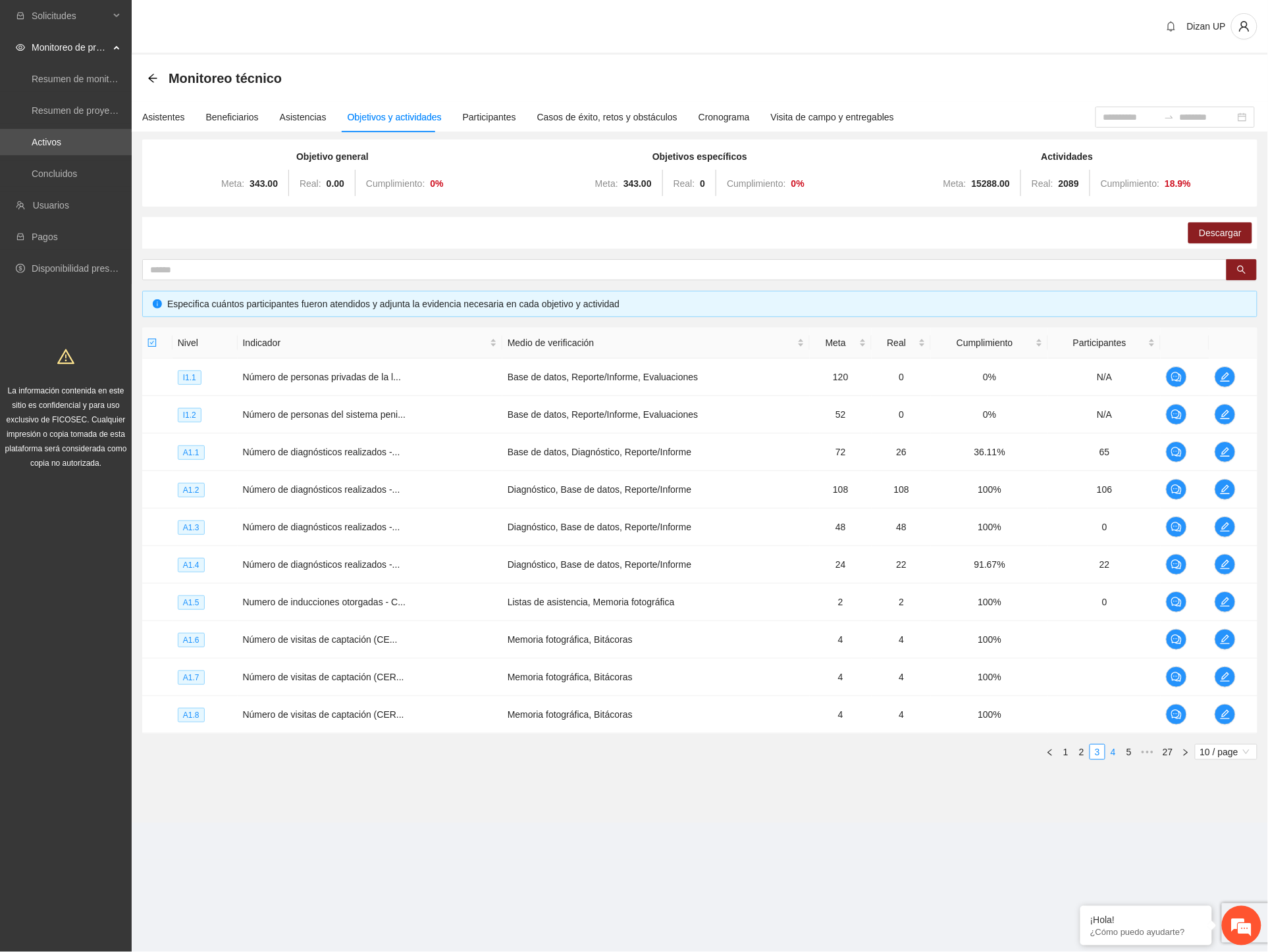
click at [1114, 752] on link "4" at bounding box center [1112, 752] width 15 height 15
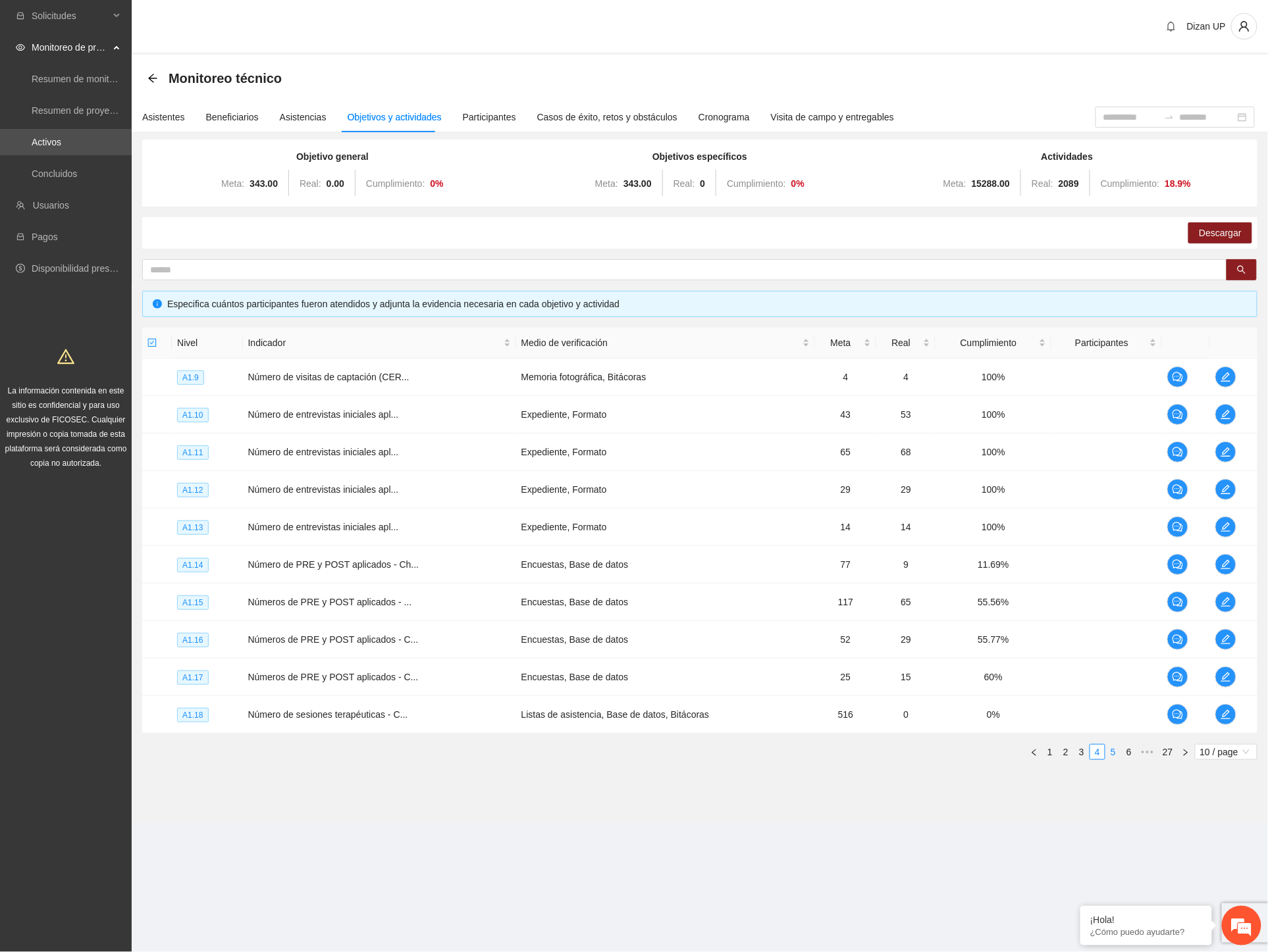
click at [1109, 750] on link "5" at bounding box center [1112, 752] width 15 height 15
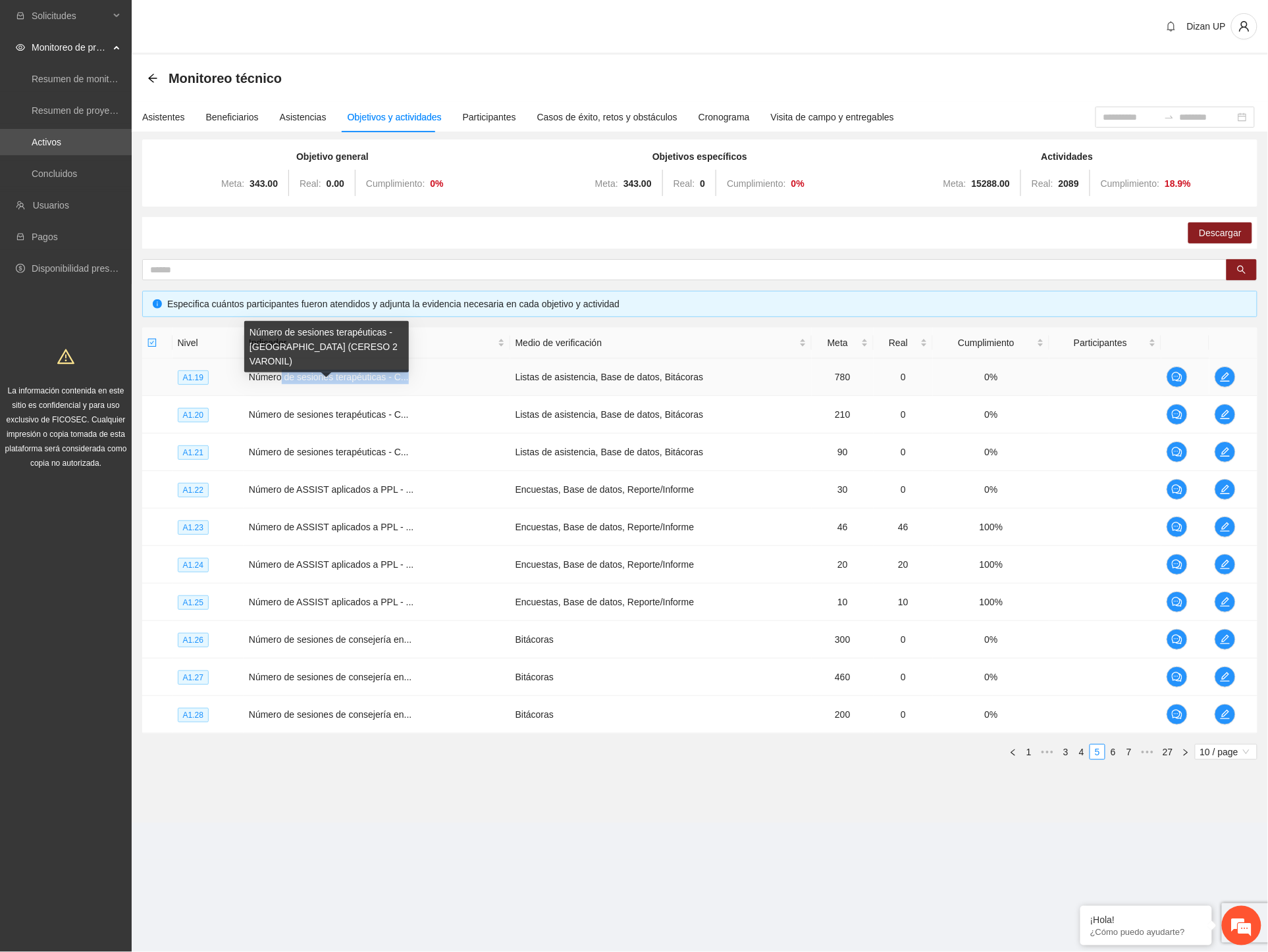
drag, startPoint x: 281, startPoint y: 381, endPoint x: 509, endPoint y: 382, distance: 228.0
click at [509, 381] on tr "A1.19 Número de sesiones terapéuticas - C... Listas de asistencia, Base de dato…" at bounding box center [699, 377] width 1115 height 38
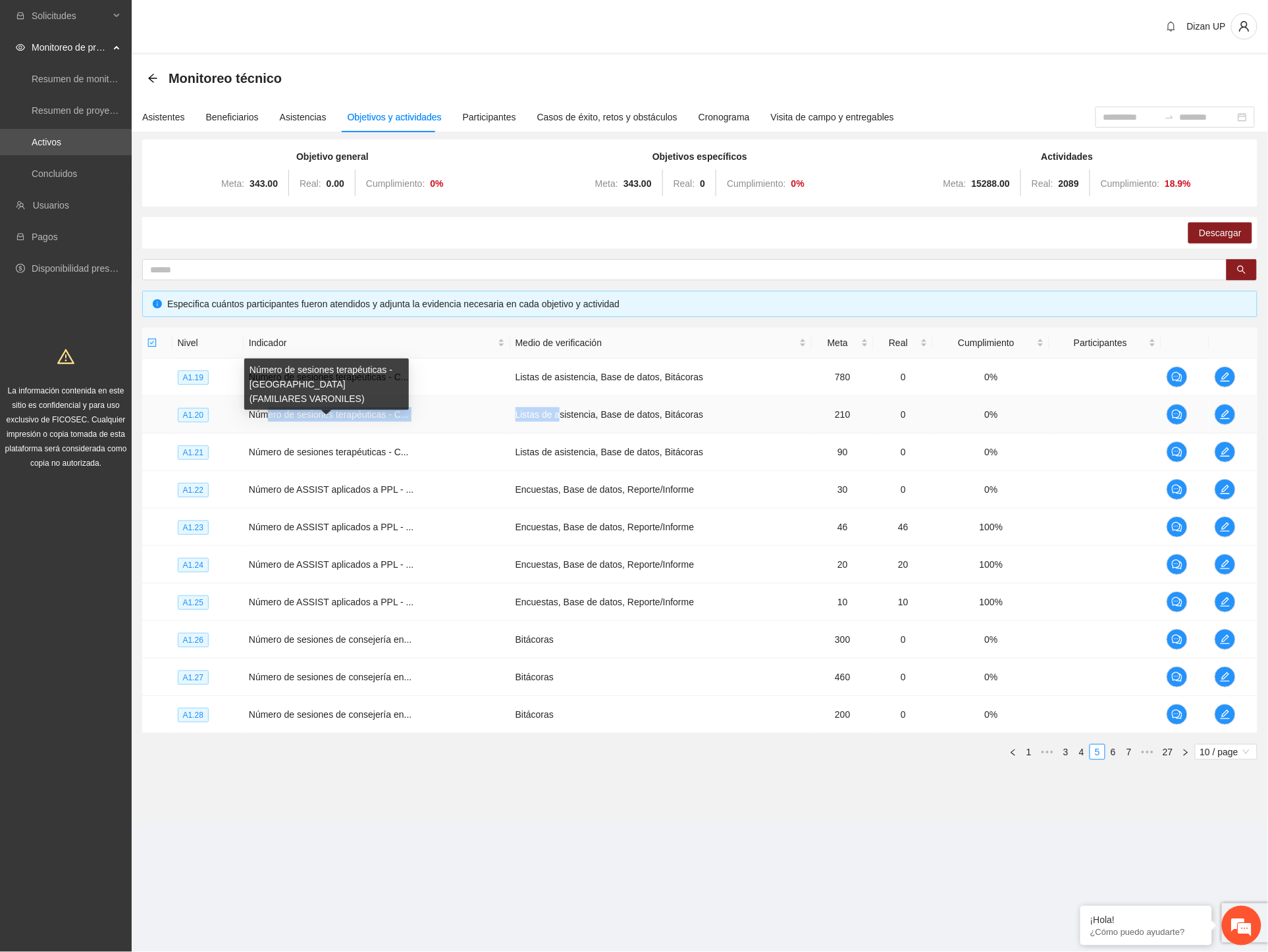
drag, startPoint x: 329, startPoint y: 419, endPoint x: 566, endPoint y: 420, distance: 237.0
click at [557, 421] on tr "A1.20 Número de sesiones terapéuticas - C... Listas de asistencia, Base de dato…" at bounding box center [699, 415] width 1115 height 38
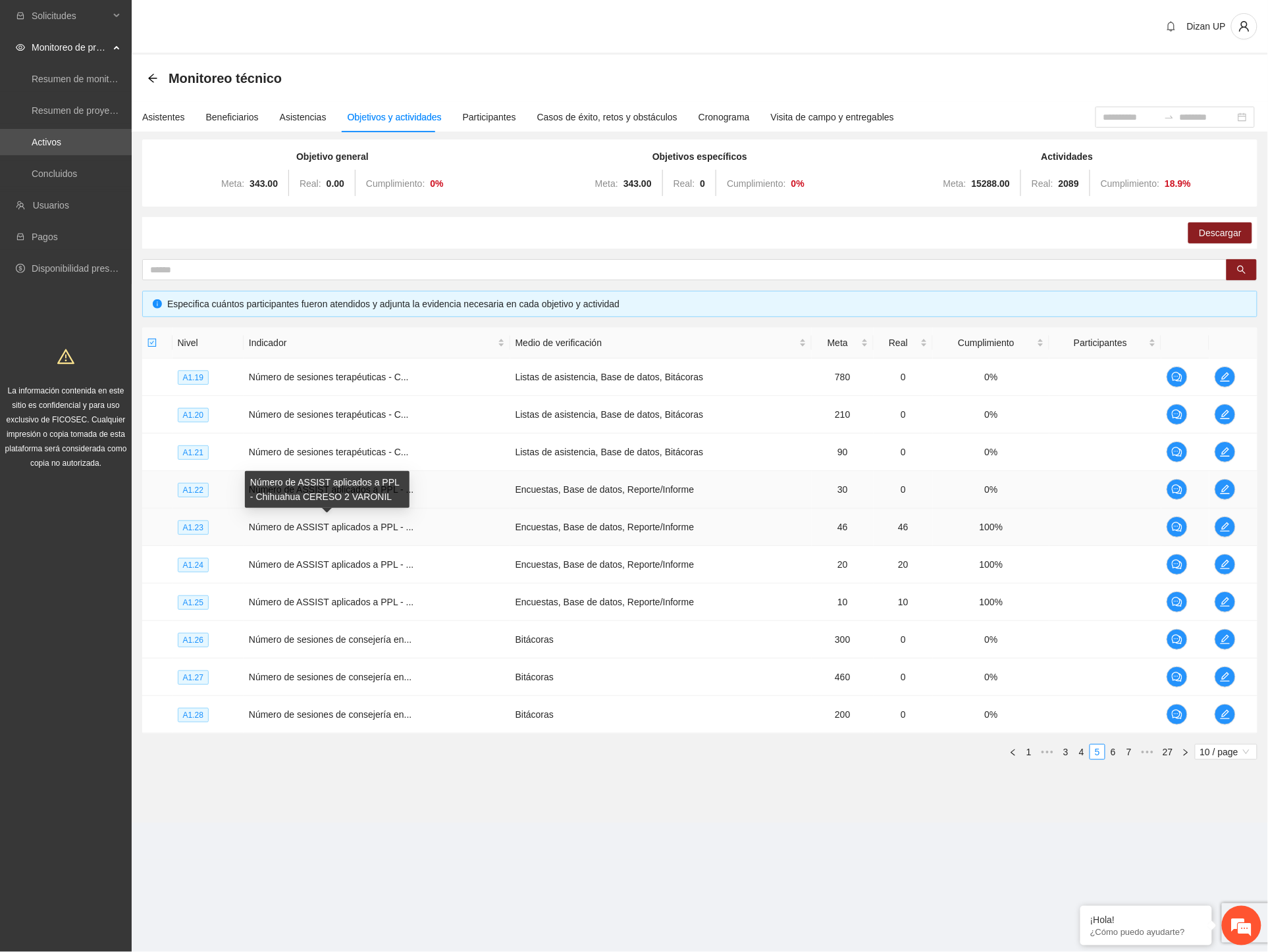
drag, startPoint x: 319, startPoint y: 523, endPoint x: 571, endPoint y: 475, distance: 256.5
click at [362, 512] on body "Solicitudes Monitoreo de proyectos Resumen de monitoreo Resumen de proyectos ap…" at bounding box center [634, 476] width 1268 height 952
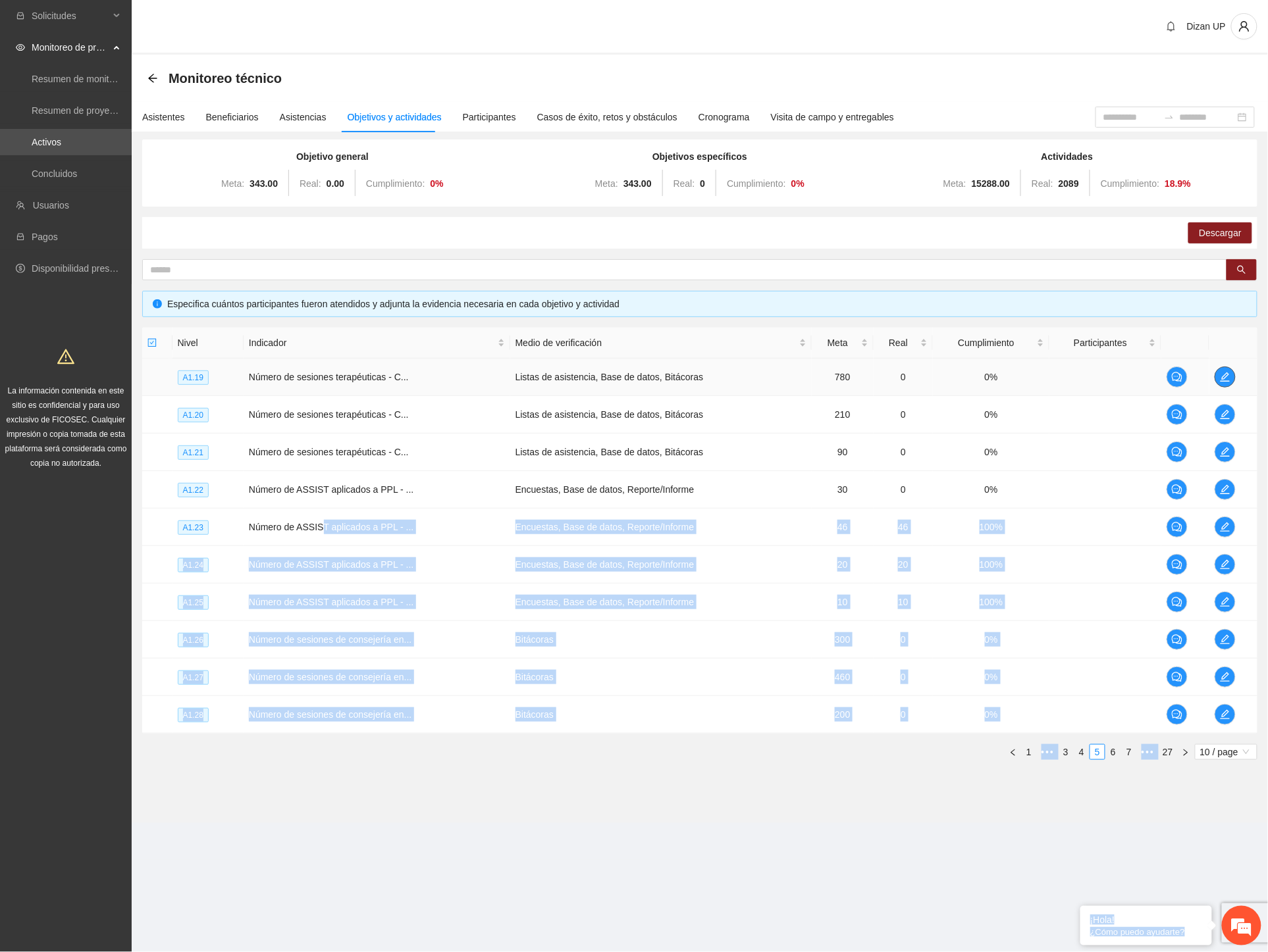
click at [1227, 378] on icon "edit" at bounding box center [1225, 377] width 10 height 10
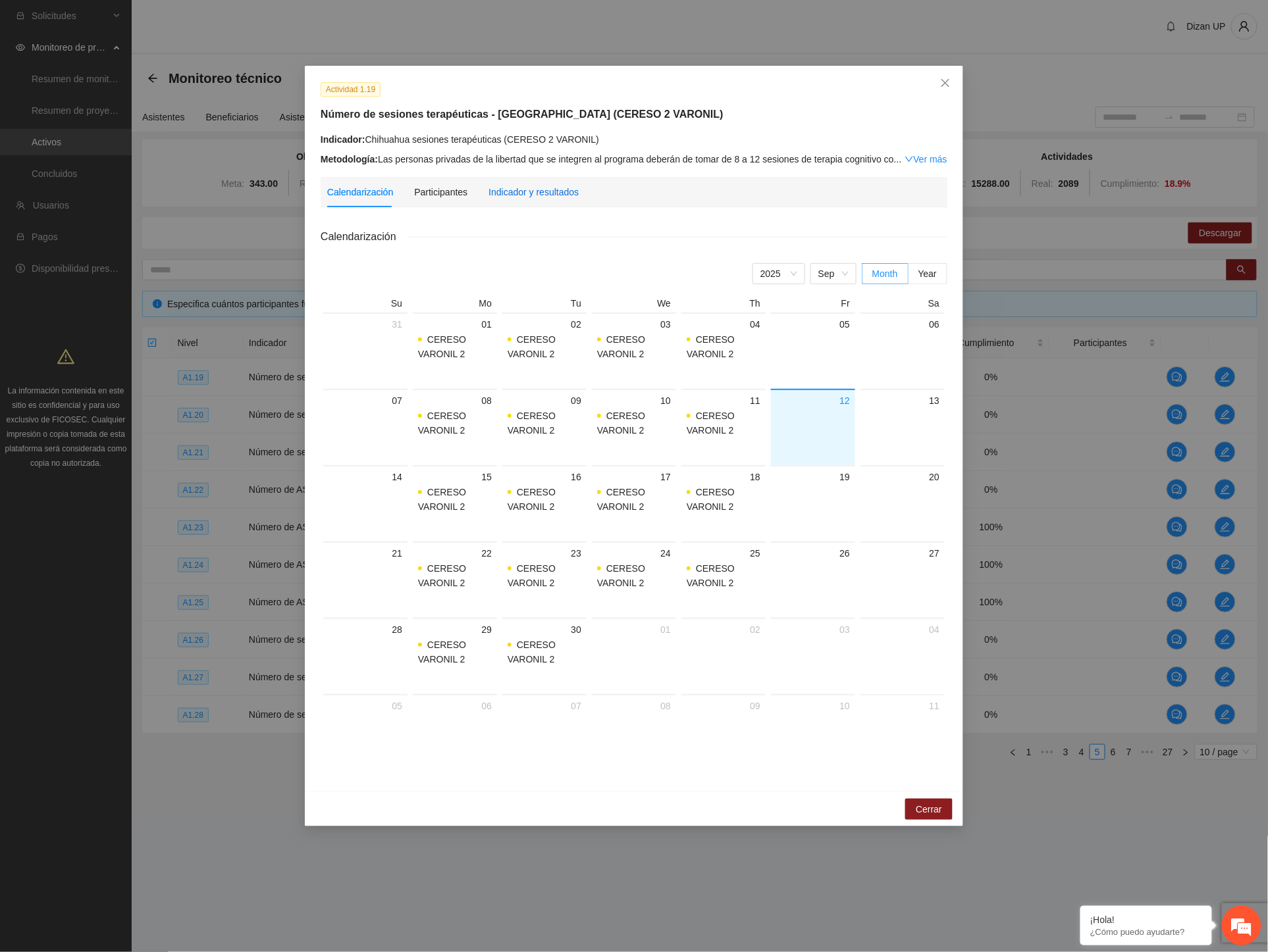
click at [536, 191] on div "Indicador y resultados" at bounding box center [533, 192] width 90 height 15
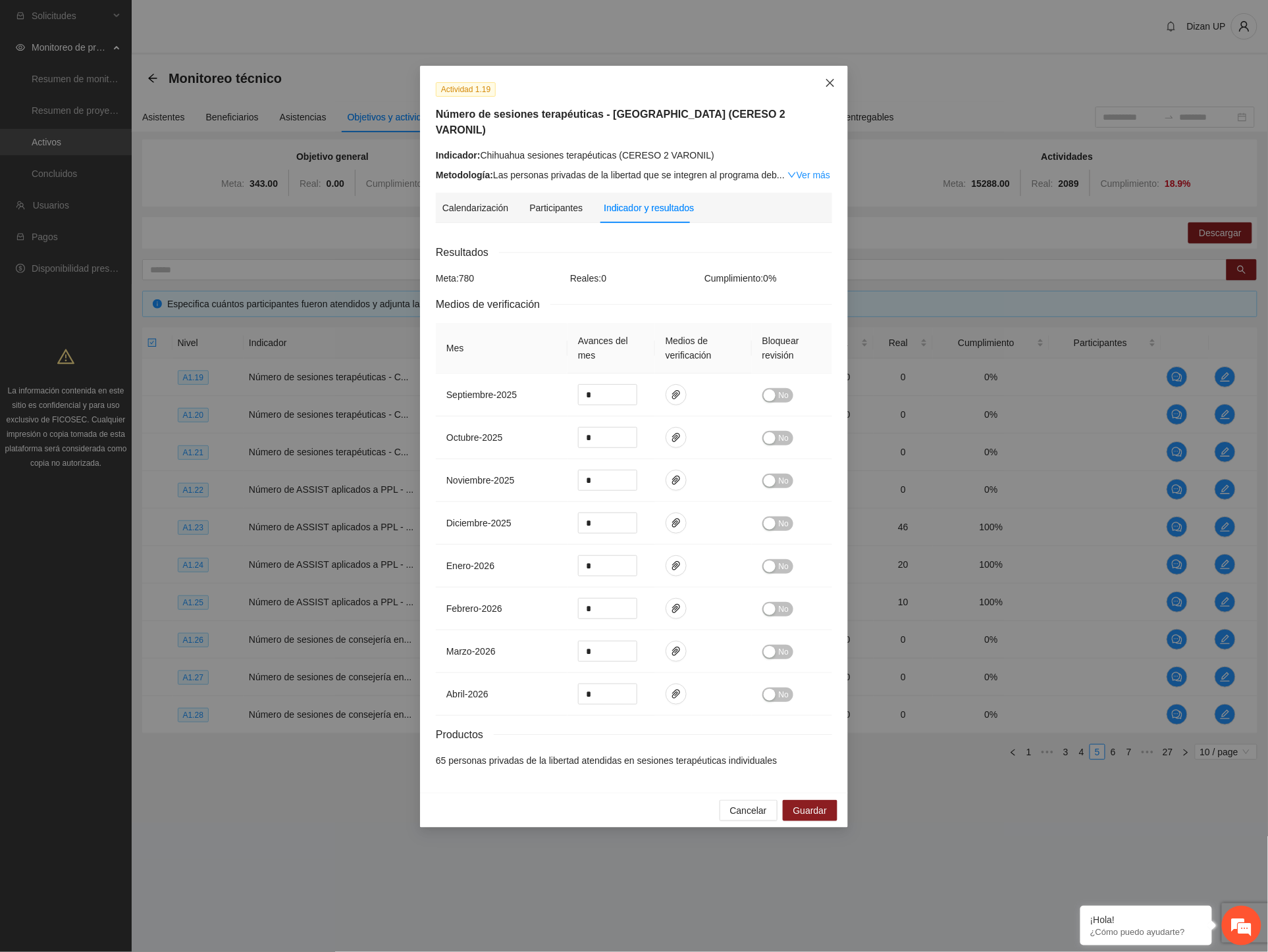
click at [833, 80] on icon "close" at bounding box center [830, 83] width 10 height 10
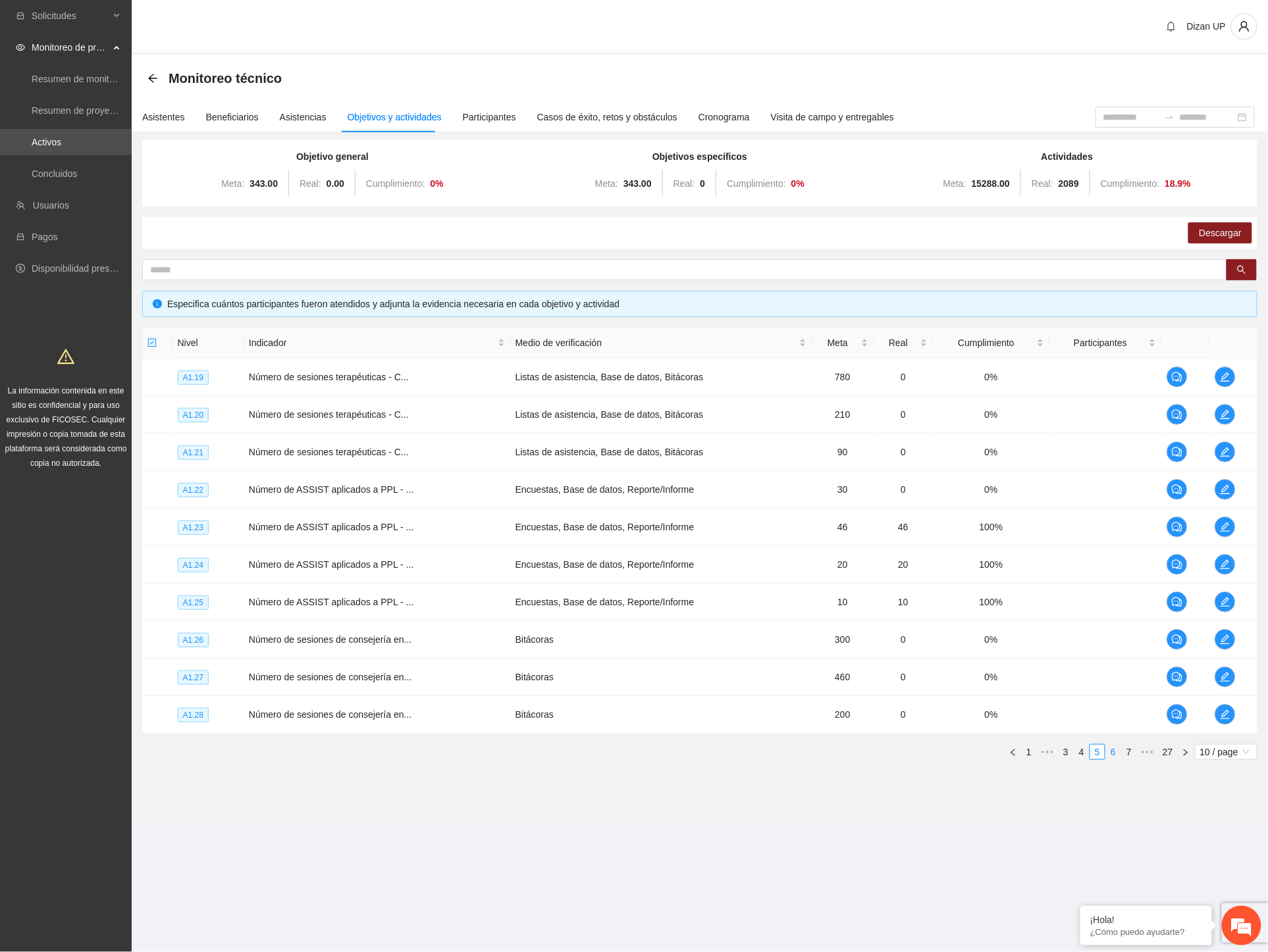
click at [1116, 753] on link "6" at bounding box center [1112, 752] width 15 height 15
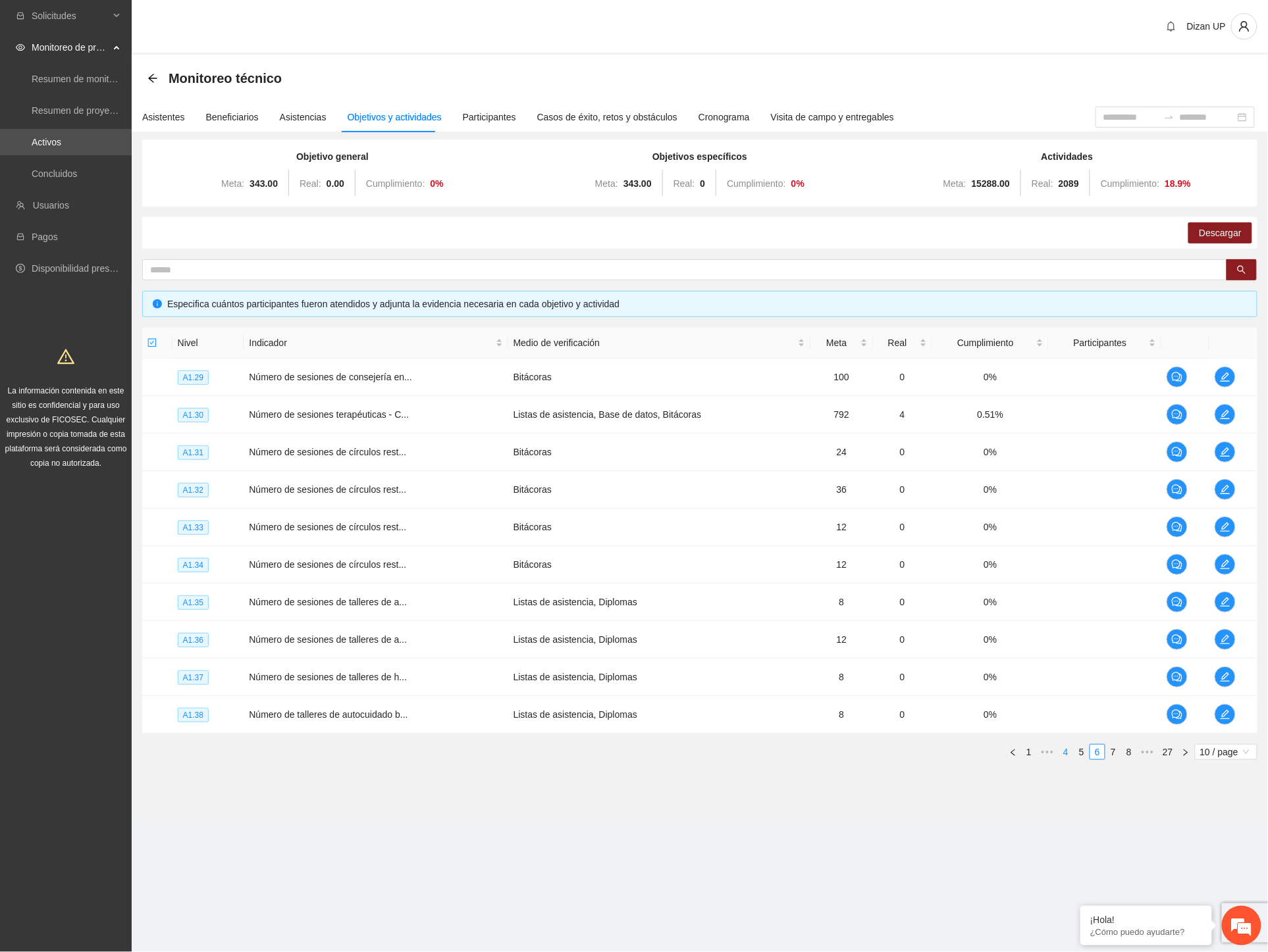
click at [1058, 752] on link "4" at bounding box center [1065, 752] width 15 height 15
click at [1078, 754] on link "3" at bounding box center [1081, 752] width 15 height 15
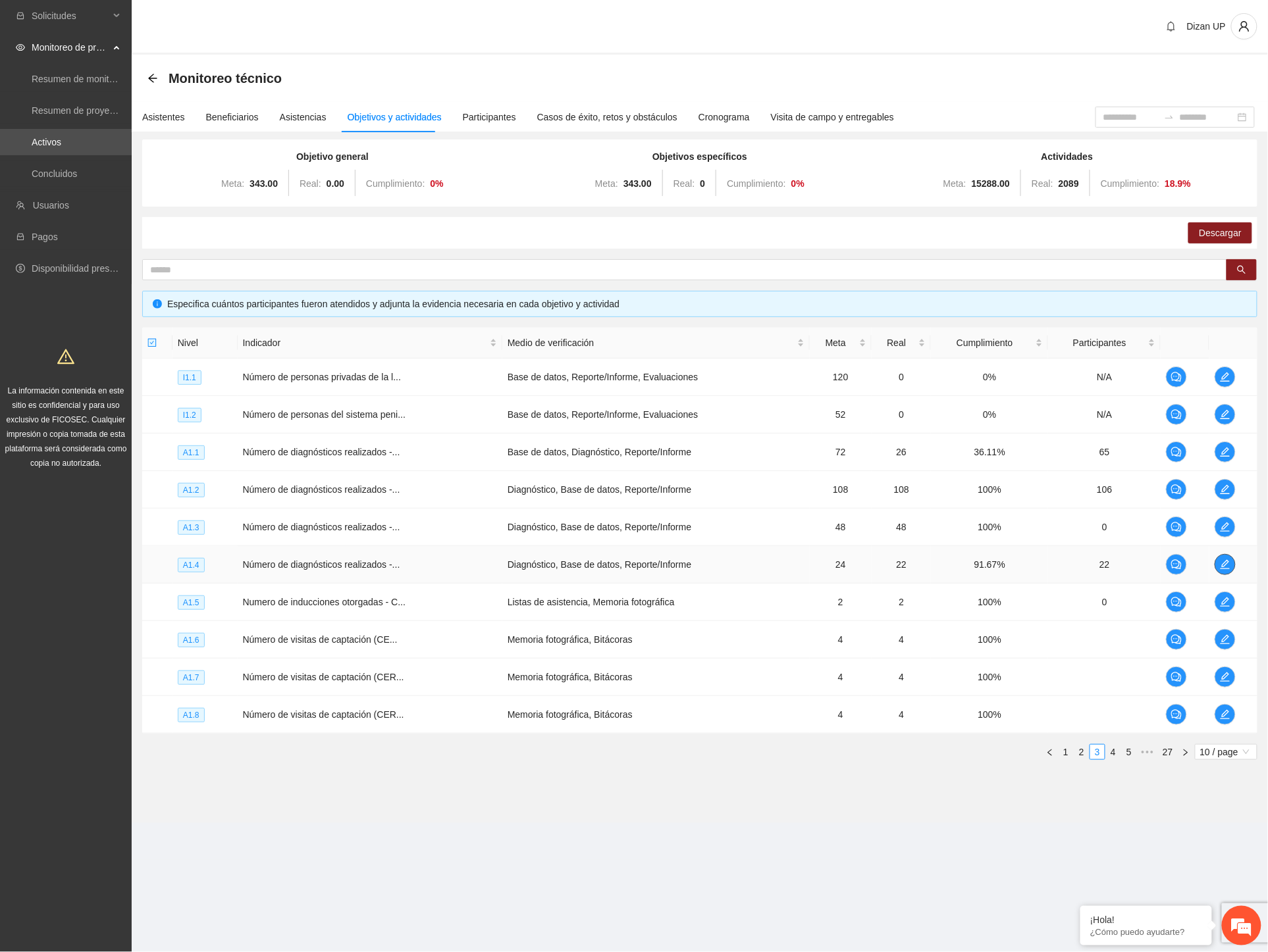
click at [1225, 564] on icon "edit" at bounding box center [1225, 565] width 10 height 10
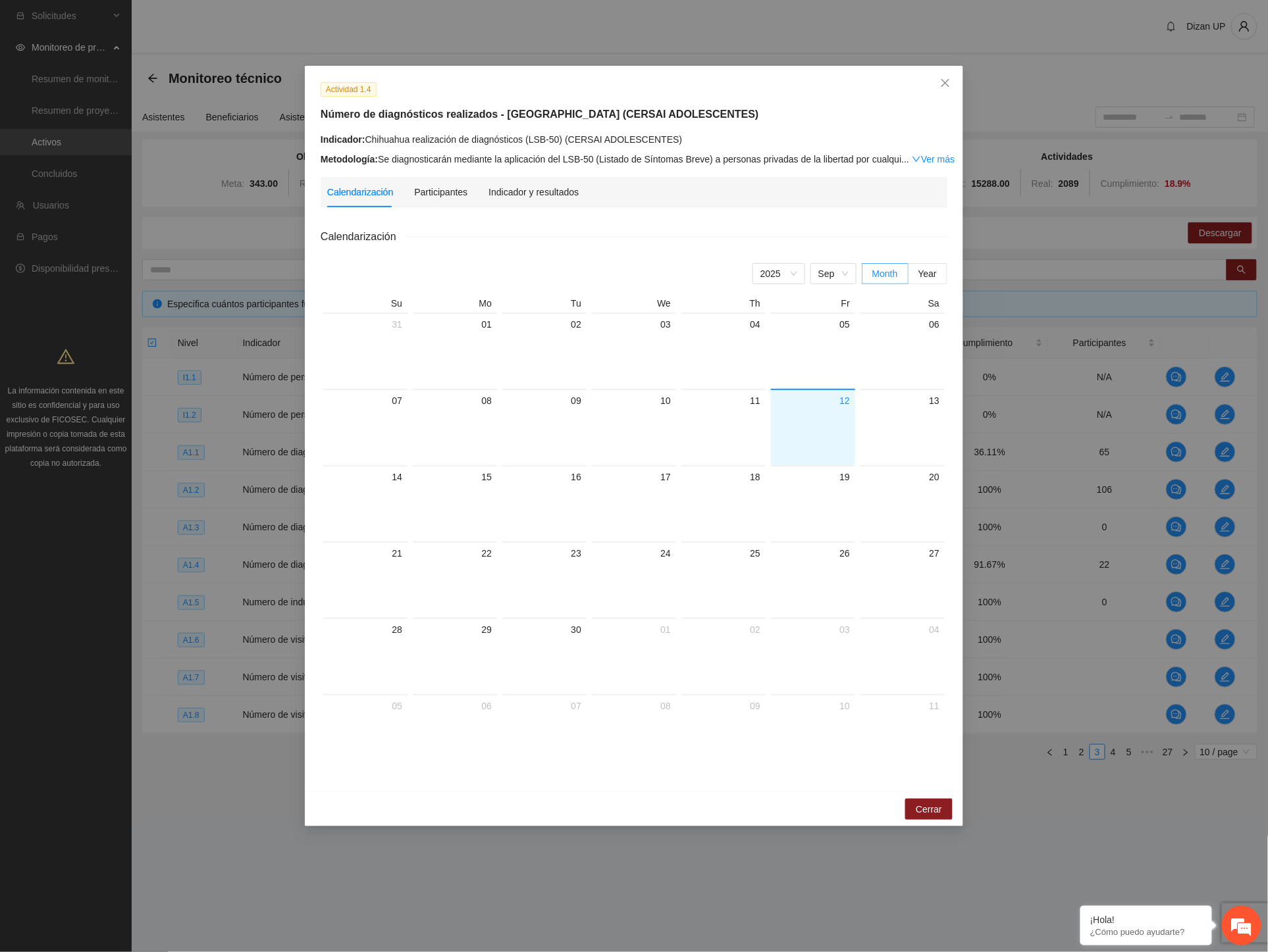
drag, startPoint x: 509, startPoint y: 207, endPoint x: 415, endPoint y: 28, distance: 202.2
click at [512, 202] on div "Calendarización Participantes Indicador y resultados Calendarización 2025 Sep M…" at bounding box center [634, 476] width 626 height 599
click at [507, 201] on div "Indicador y resultados" at bounding box center [533, 192] width 90 height 30
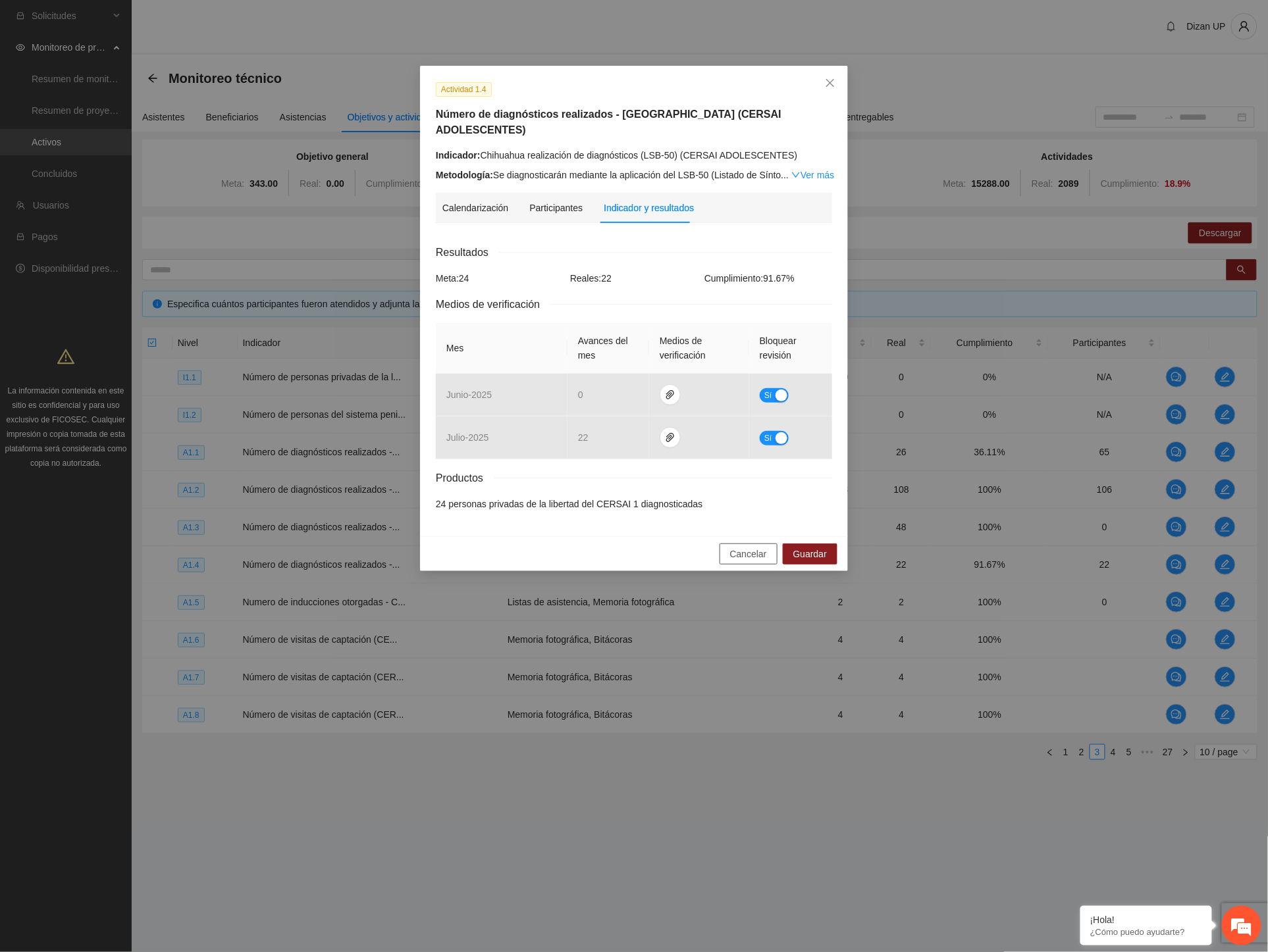
click at [750, 547] on span "Cancelar" at bounding box center [748, 553] width 37 height 15
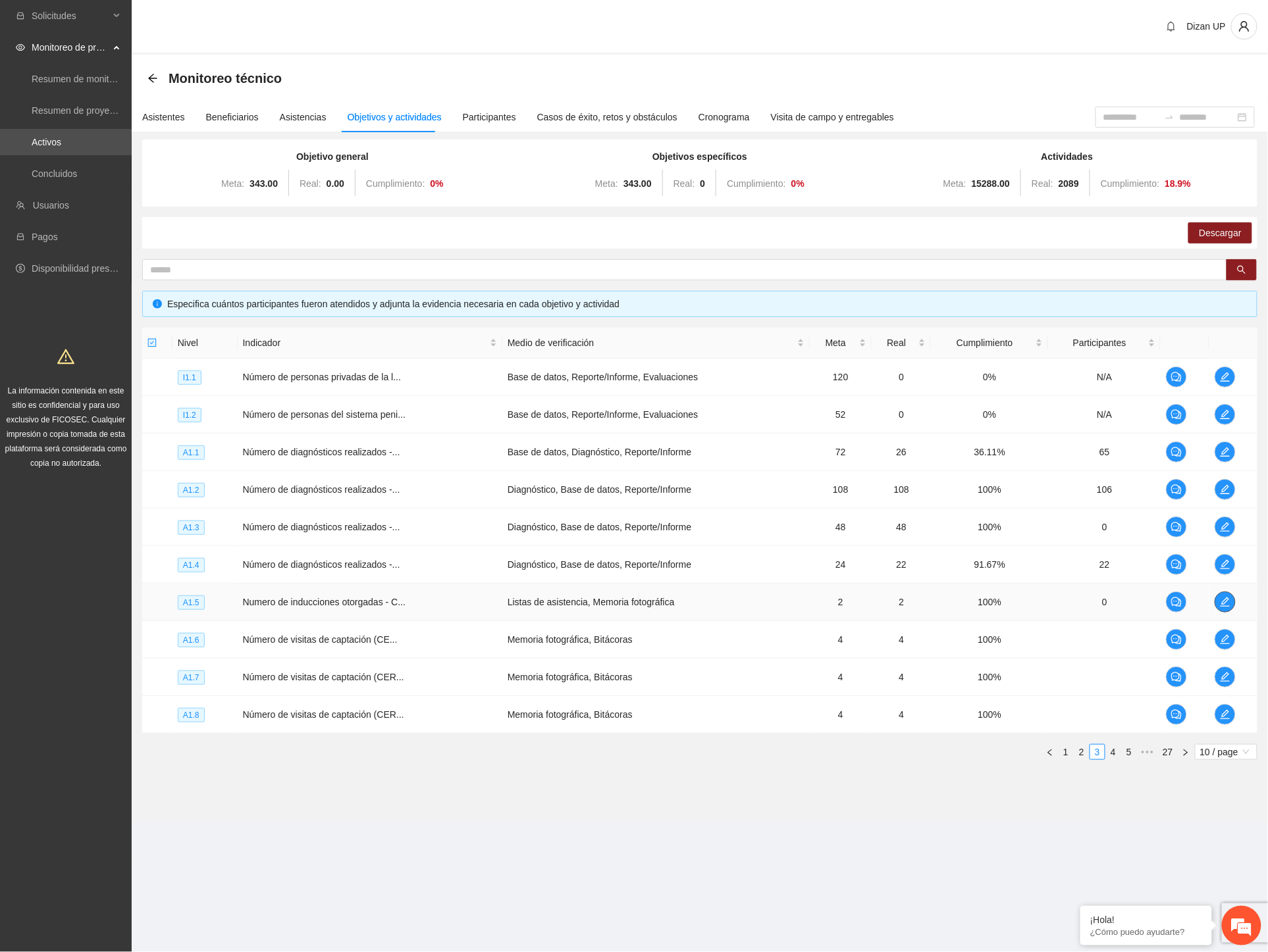
click at [1220, 600] on icon "edit" at bounding box center [1225, 602] width 10 height 10
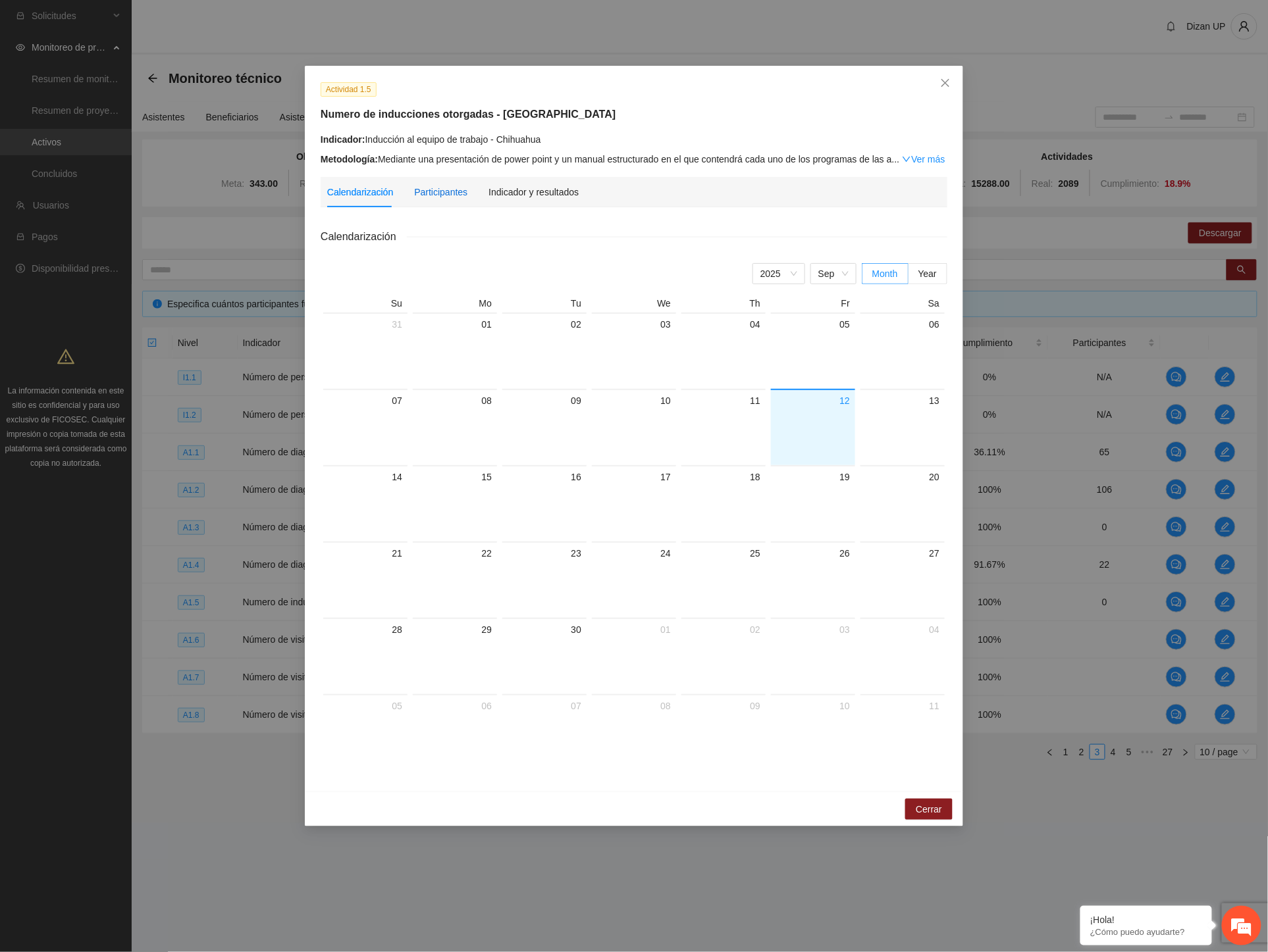
click at [456, 192] on div "Participantes" at bounding box center [441, 192] width 53 height 15
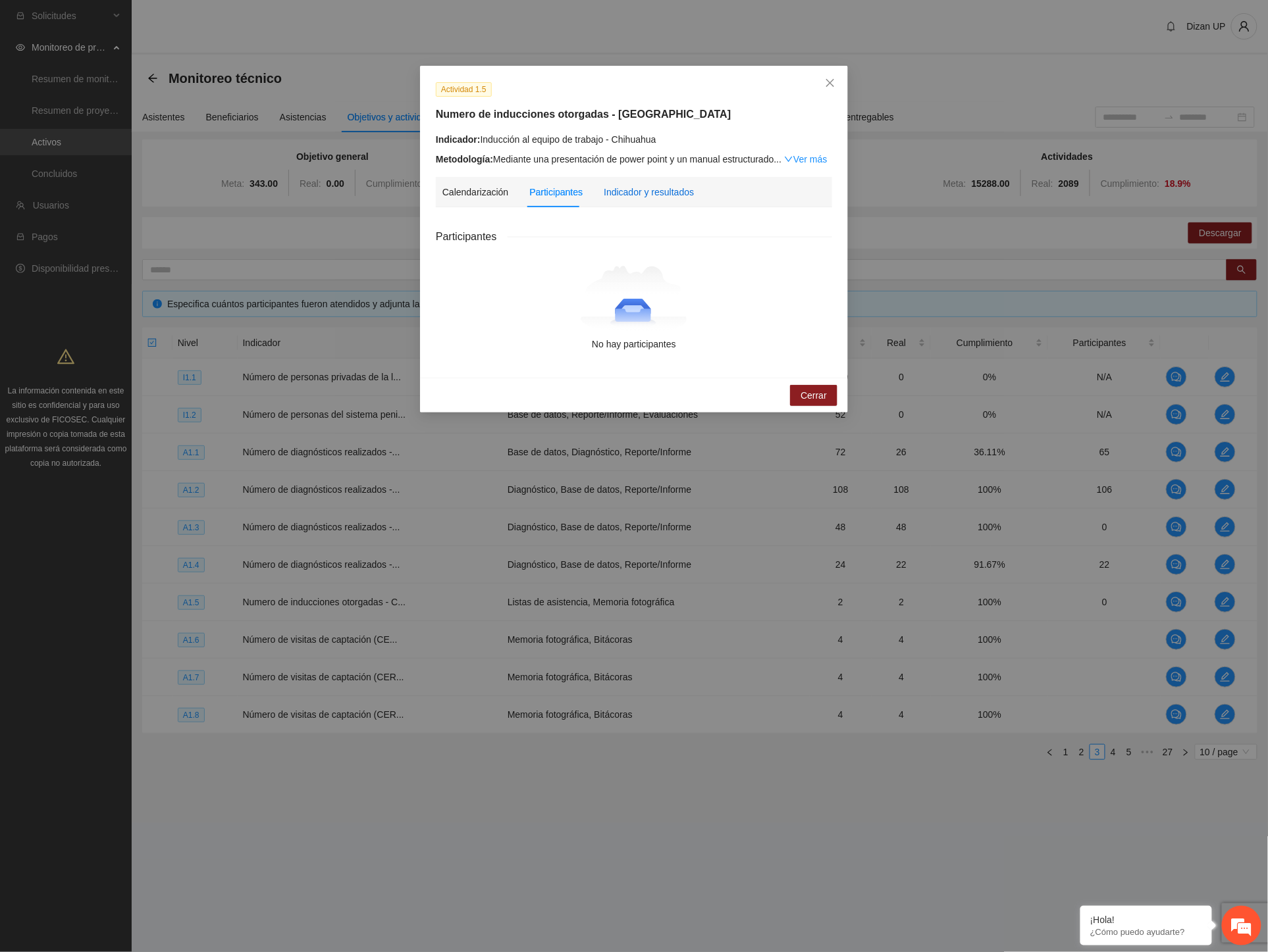
click at [649, 190] on div "Indicador y resultados" at bounding box center [648, 192] width 90 height 15
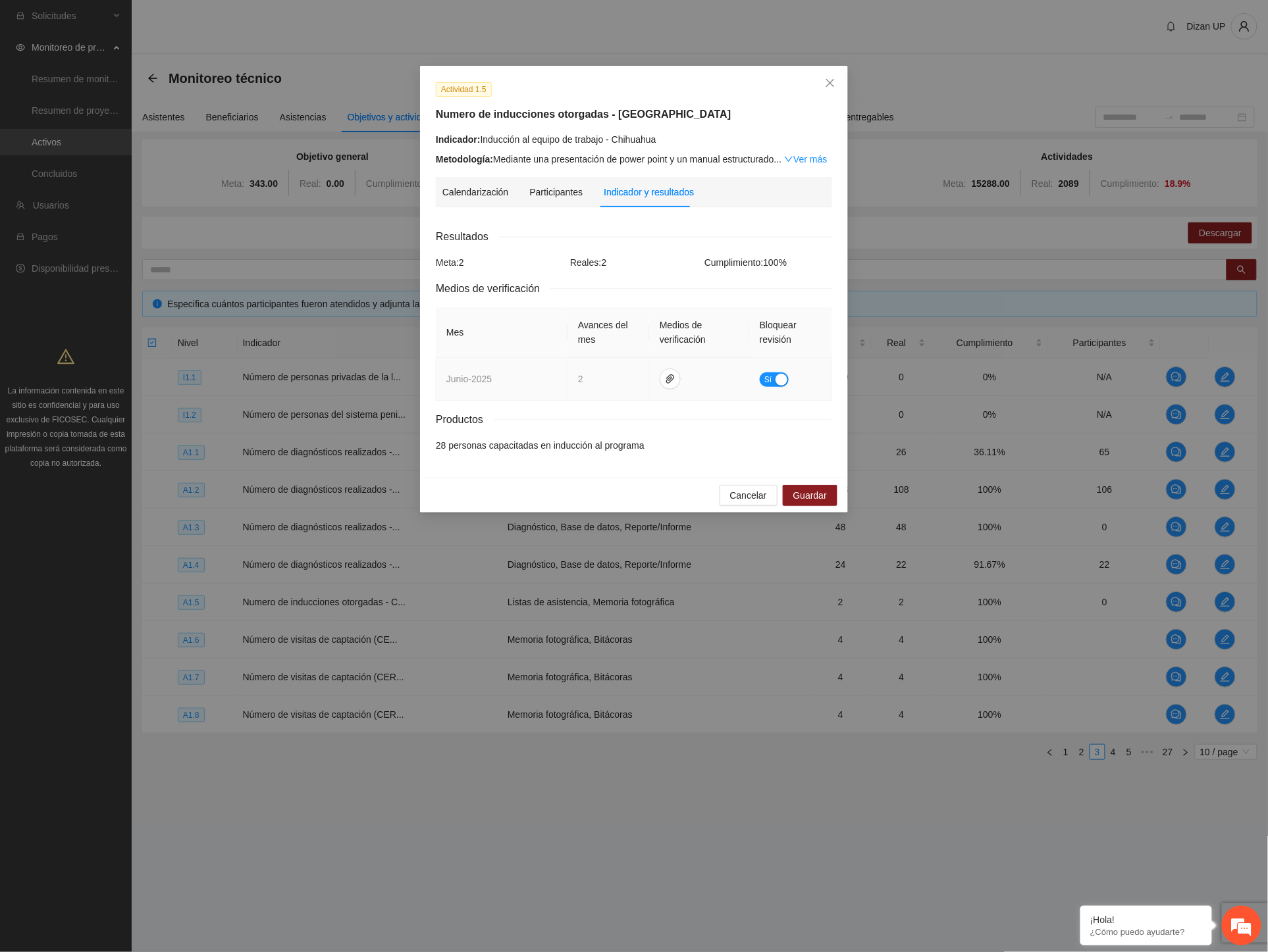
click at [679, 385] on td at bounding box center [699, 380] width 100 height 43
click at [665, 377] on icon "paper-clip" at bounding box center [670, 379] width 10 height 10
click at [615, 340] on link "JUNIO_2025.zip" at bounding box center [673, 340] width 188 height 15
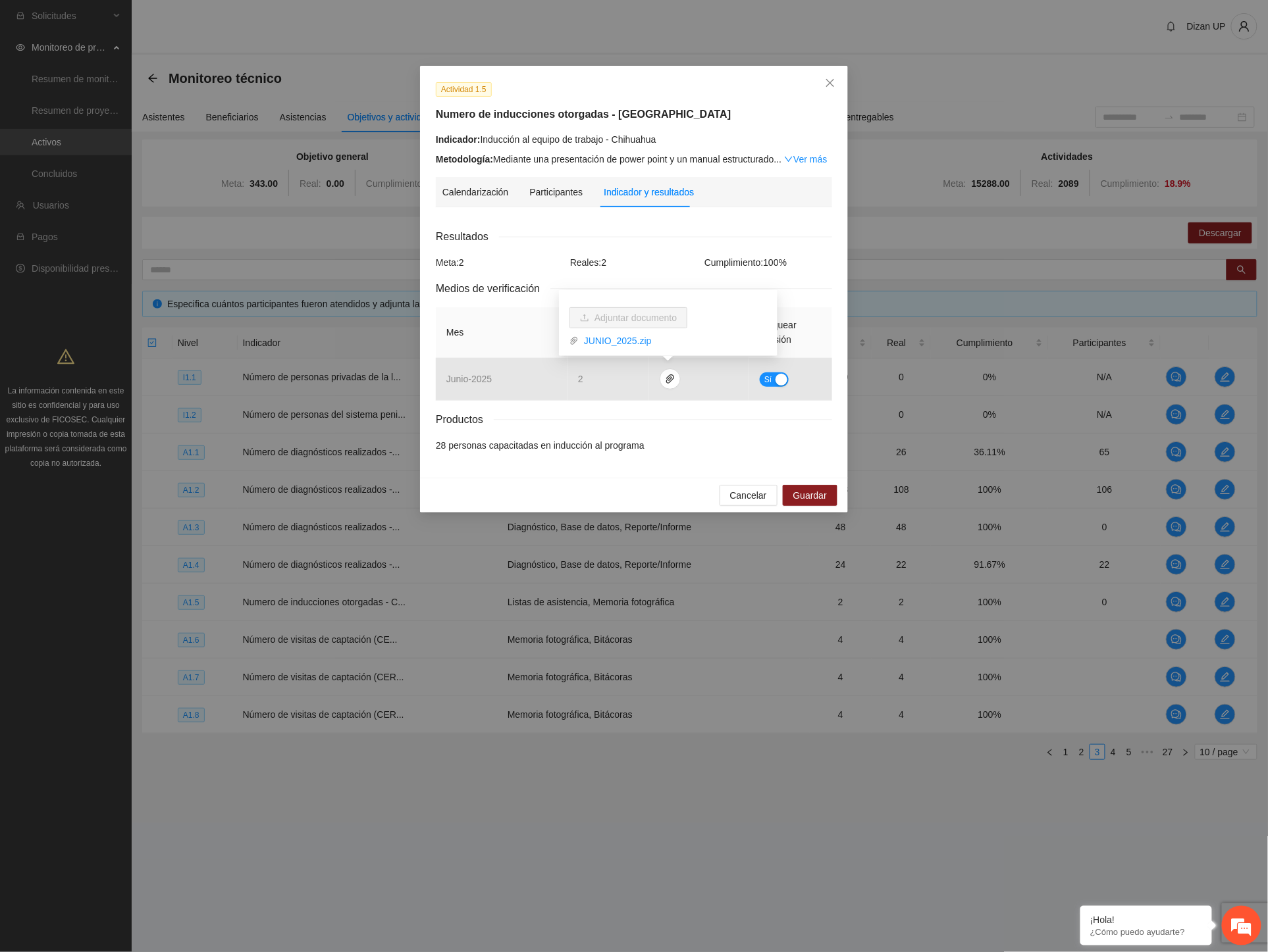
click at [1040, 231] on div "Actividad 1.5 Numero de inducciones otorgadas - Chihuahua Indicador: Inducción …" at bounding box center [634, 476] width 1268 height 952
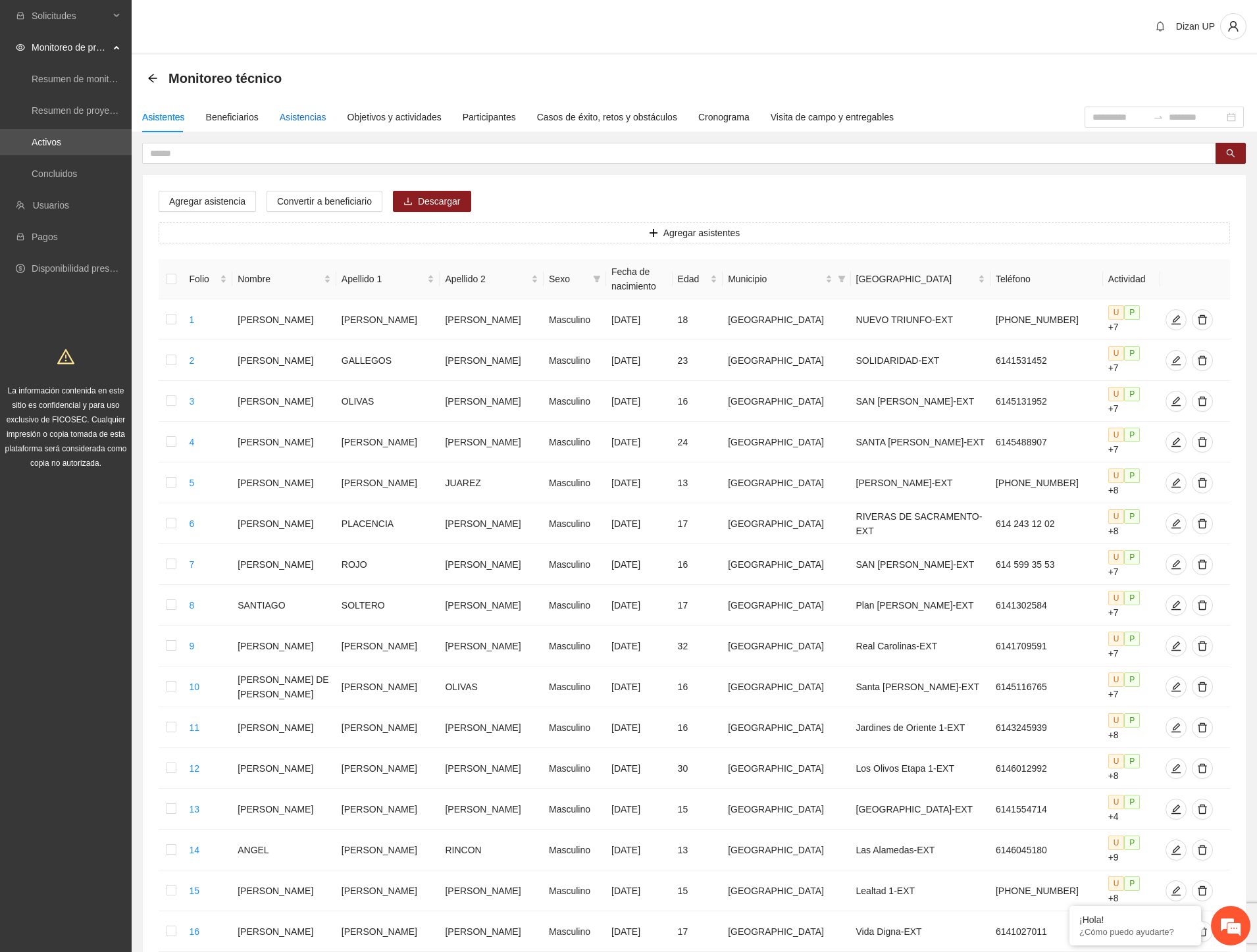
click at [299, 116] on div "Asistencias" at bounding box center [303, 116] width 47 height 15
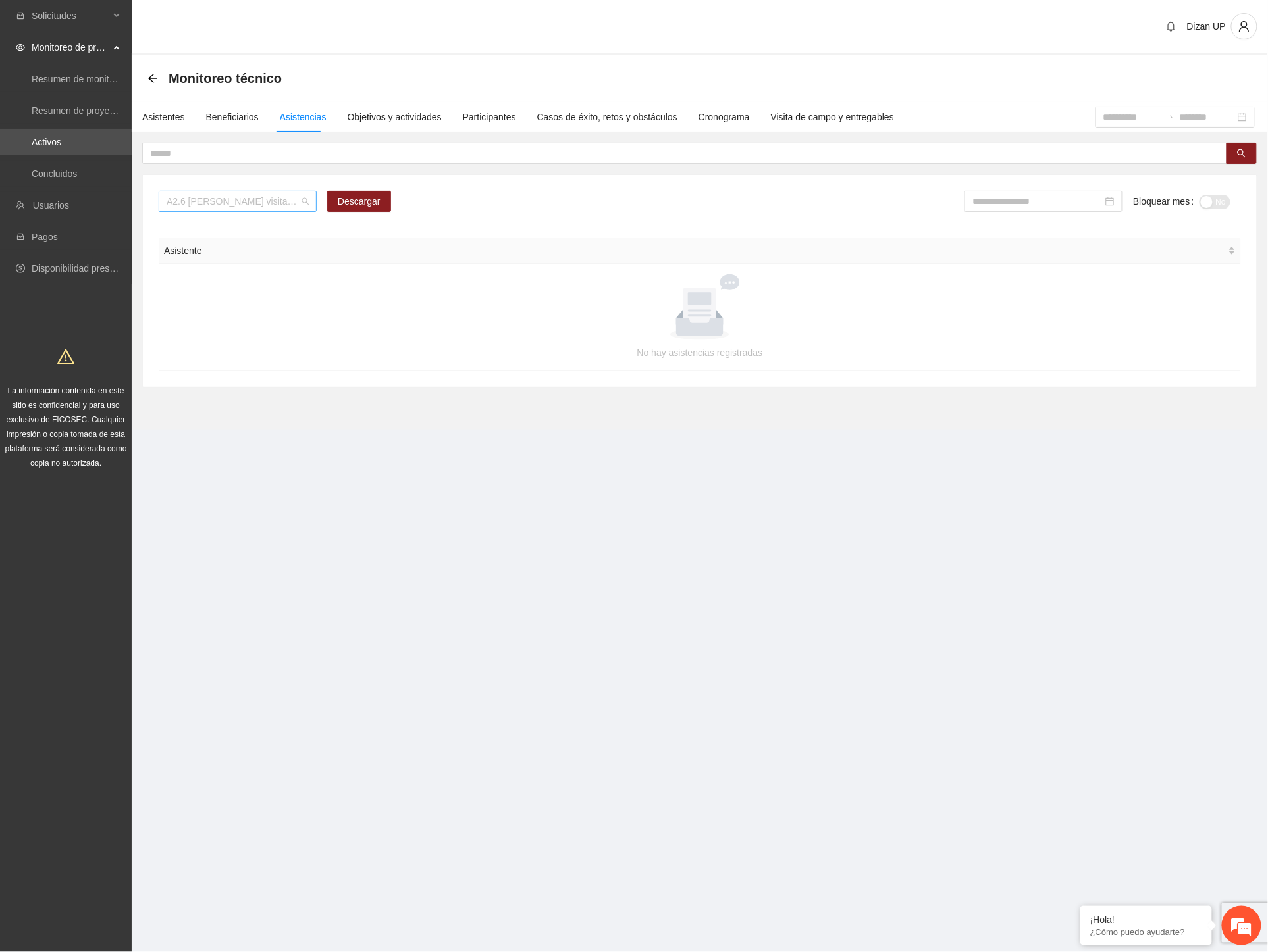
click at [272, 201] on span "A2.6 [PERSON_NAME] visitas de captación de usuarios" at bounding box center [238, 201] width 142 height 20
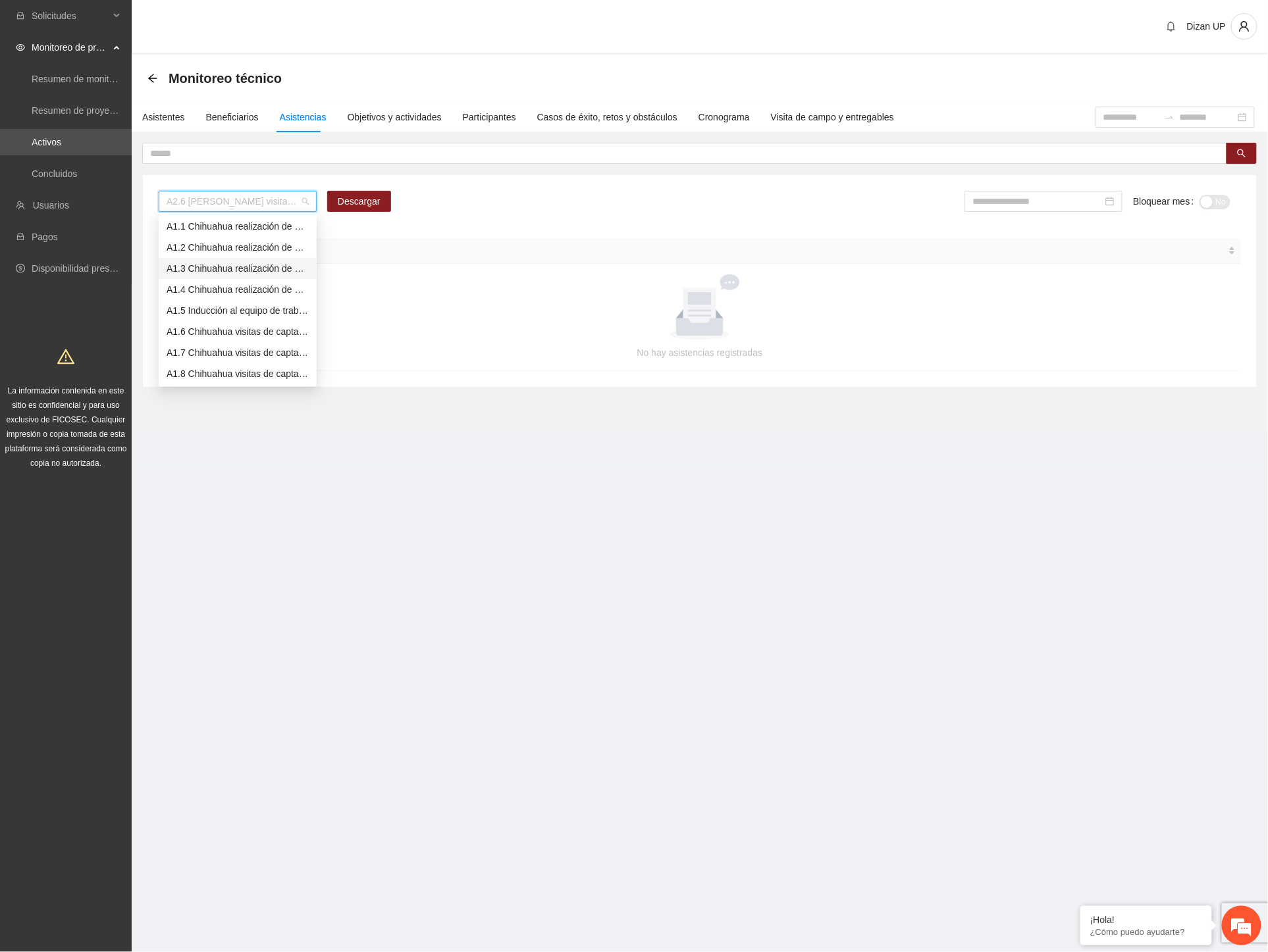
click at [205, 267] on div "A1.3 Chihuahua realización de diagnósticos (LSB-50) (CERESO FEMENIL)" at bounding box center [238, 268] width 142 height 15
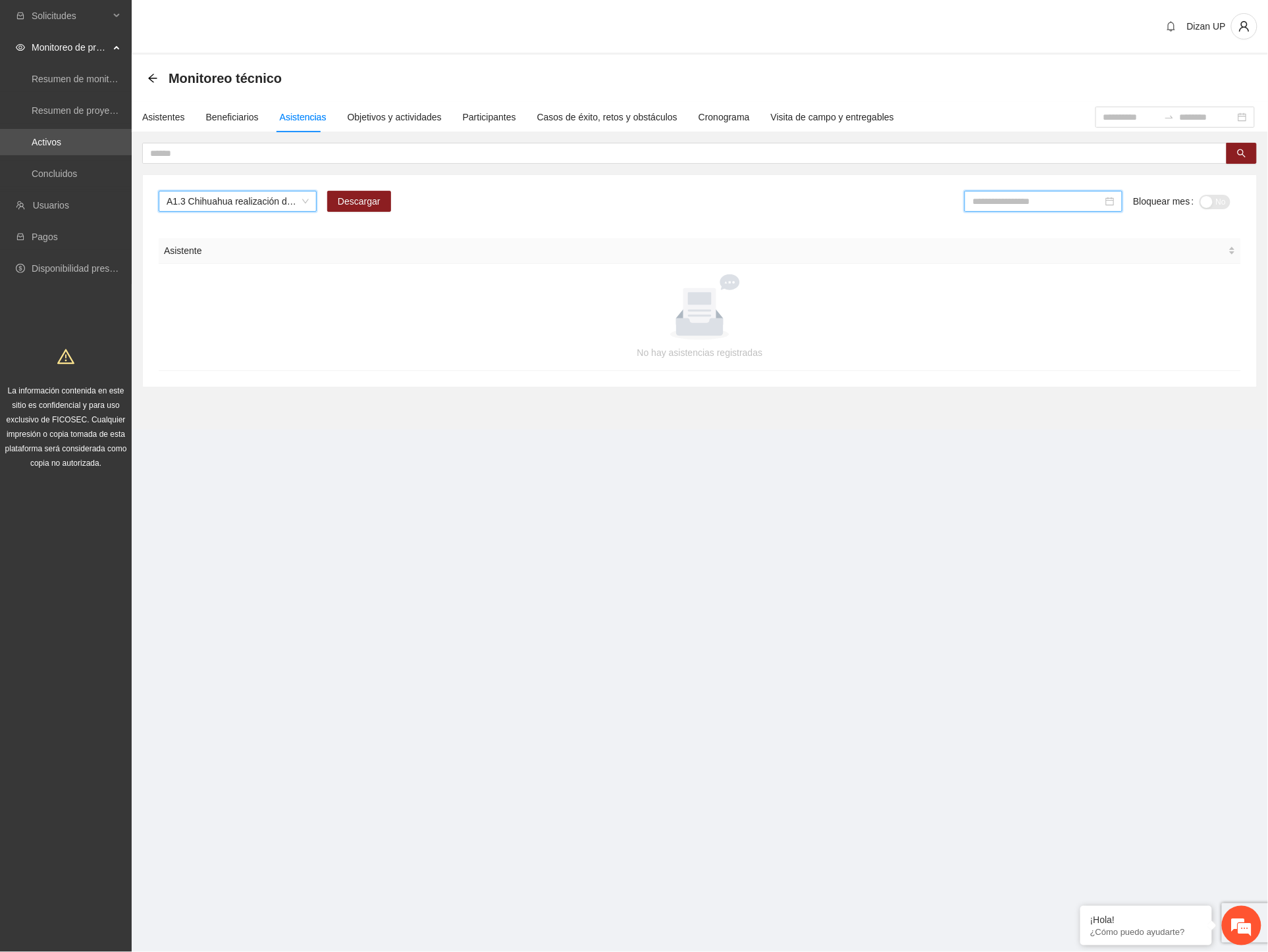
click at [983, 203] on input at bounding box center [1037, 201] width 130 height 15
click at [1006, 351] on div "[DATE]" at bounding box center [1000, 349] width 39 height 15
type input "*******"
click at [304, 203] on span "A1.3 Chihuahua realización de diagnósticos (LSB-50) (CERESO FEMENIL)" at bounding box center [238, 201] width 142 height 20
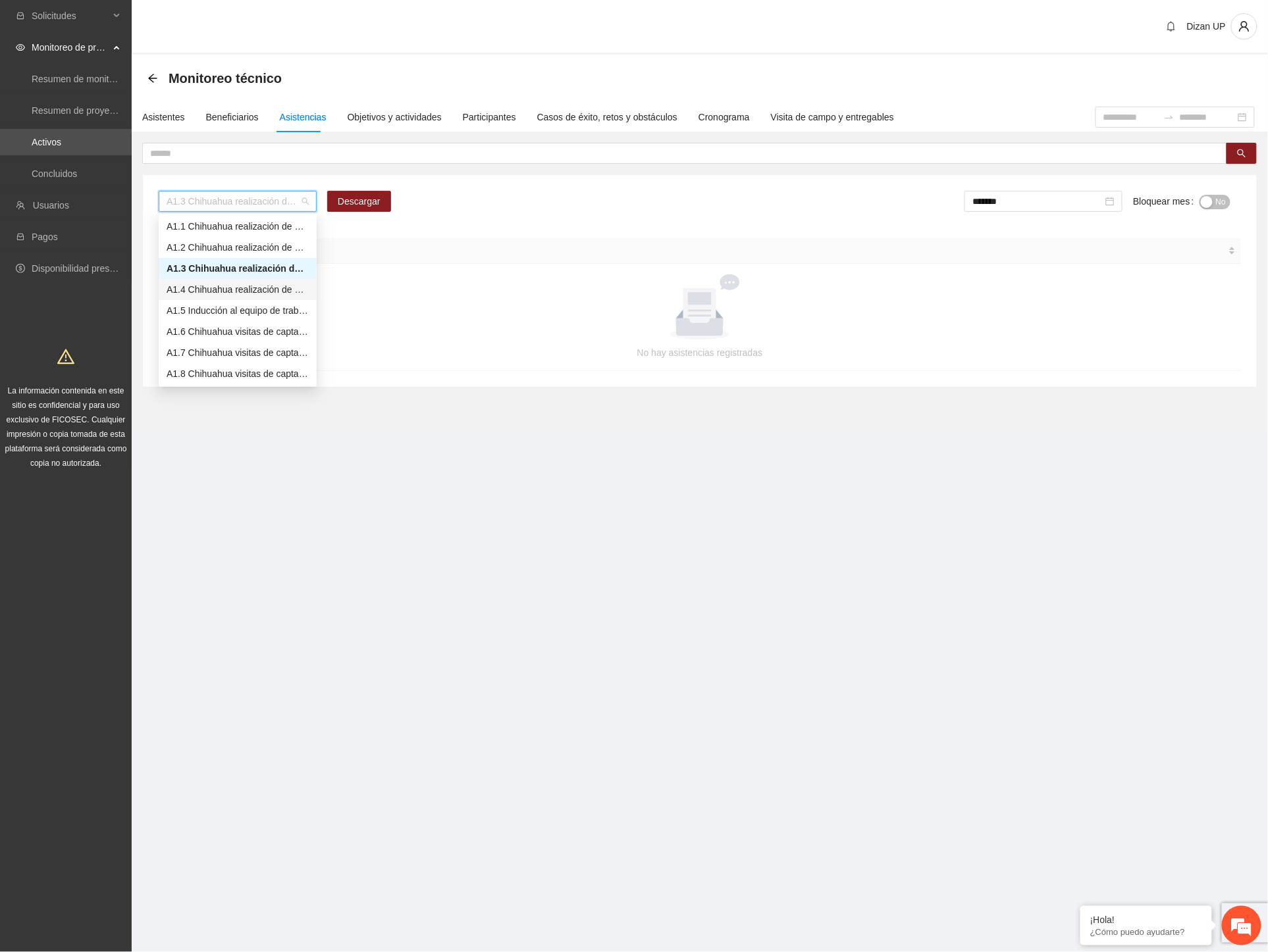
click at [219, 288] on div "A1.4 Chihuahua realización de diagnósticos (LSB-50) (CERSAI ADOLESCENTES)" at bounding box center [238, 289] width 142 height 15
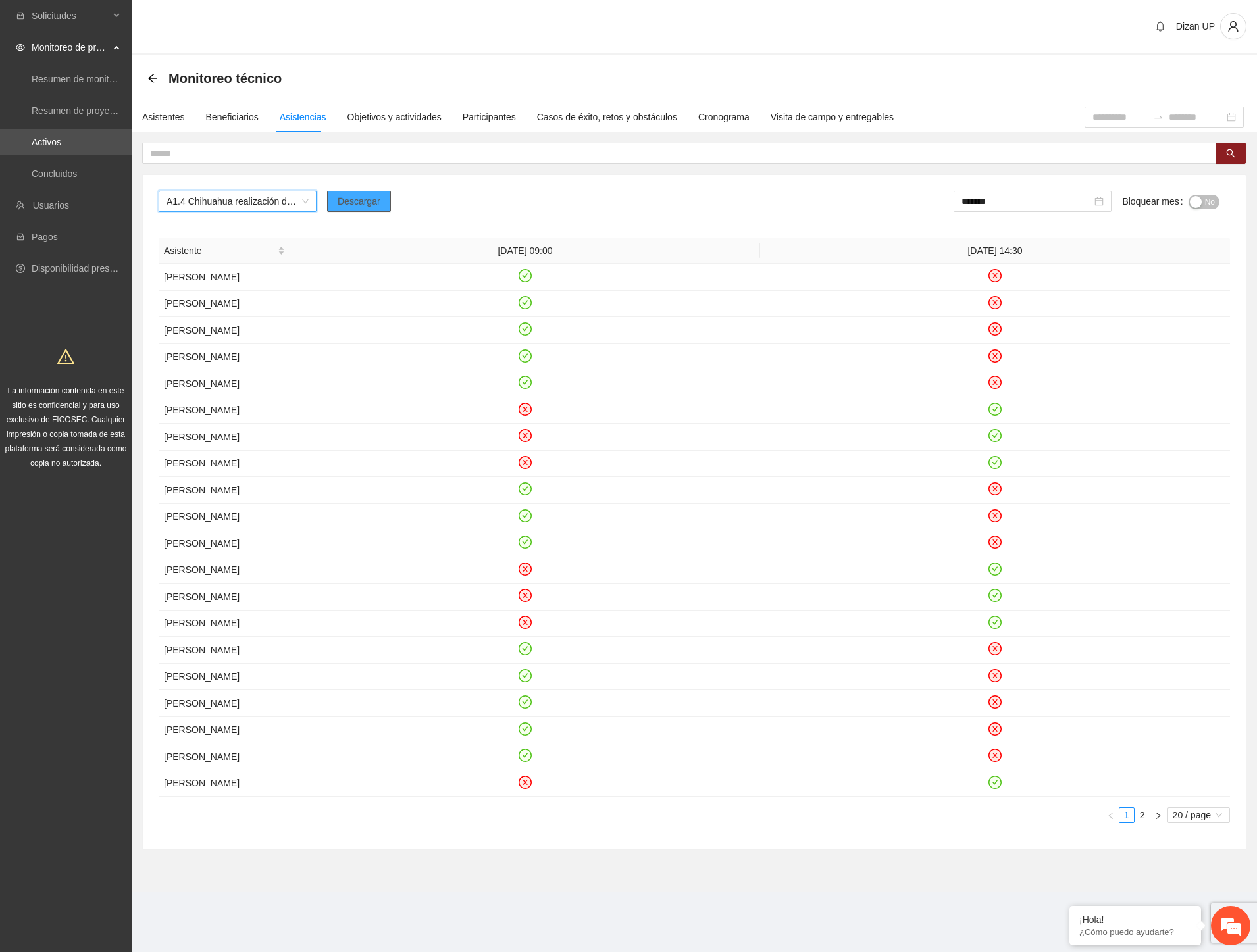
click at [347, 201] on span "Descargar" at bounding box center [359, 201] width 43 height 15
click at [1195, 200] on div "button" at bounding box center [1196, 202] width 12 height 12
